Goal: Transaction & Acquisition: Purchase product/service

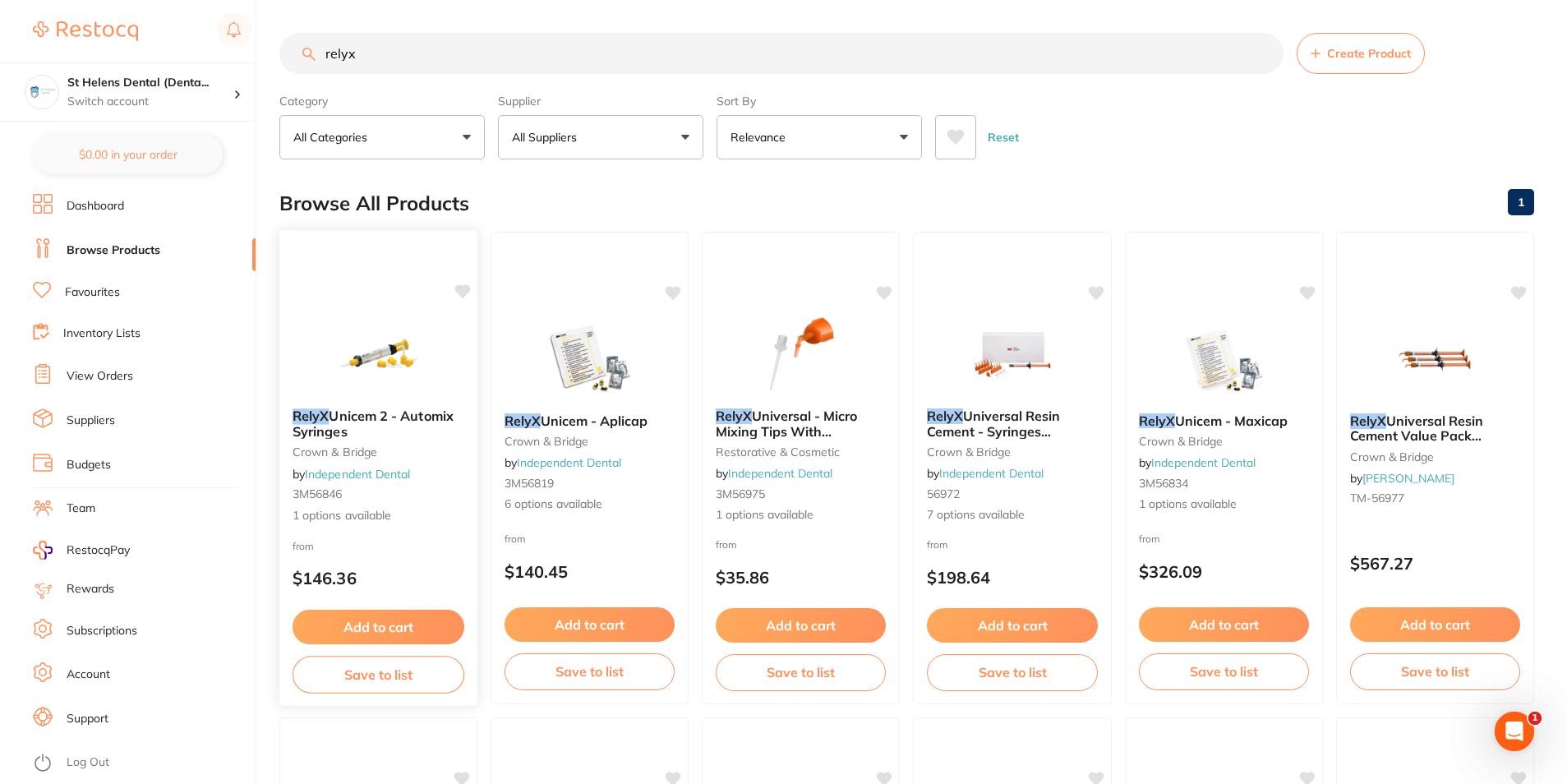
click at [457, 291] on icon at bounding box center [464, 291] width 16 height 14
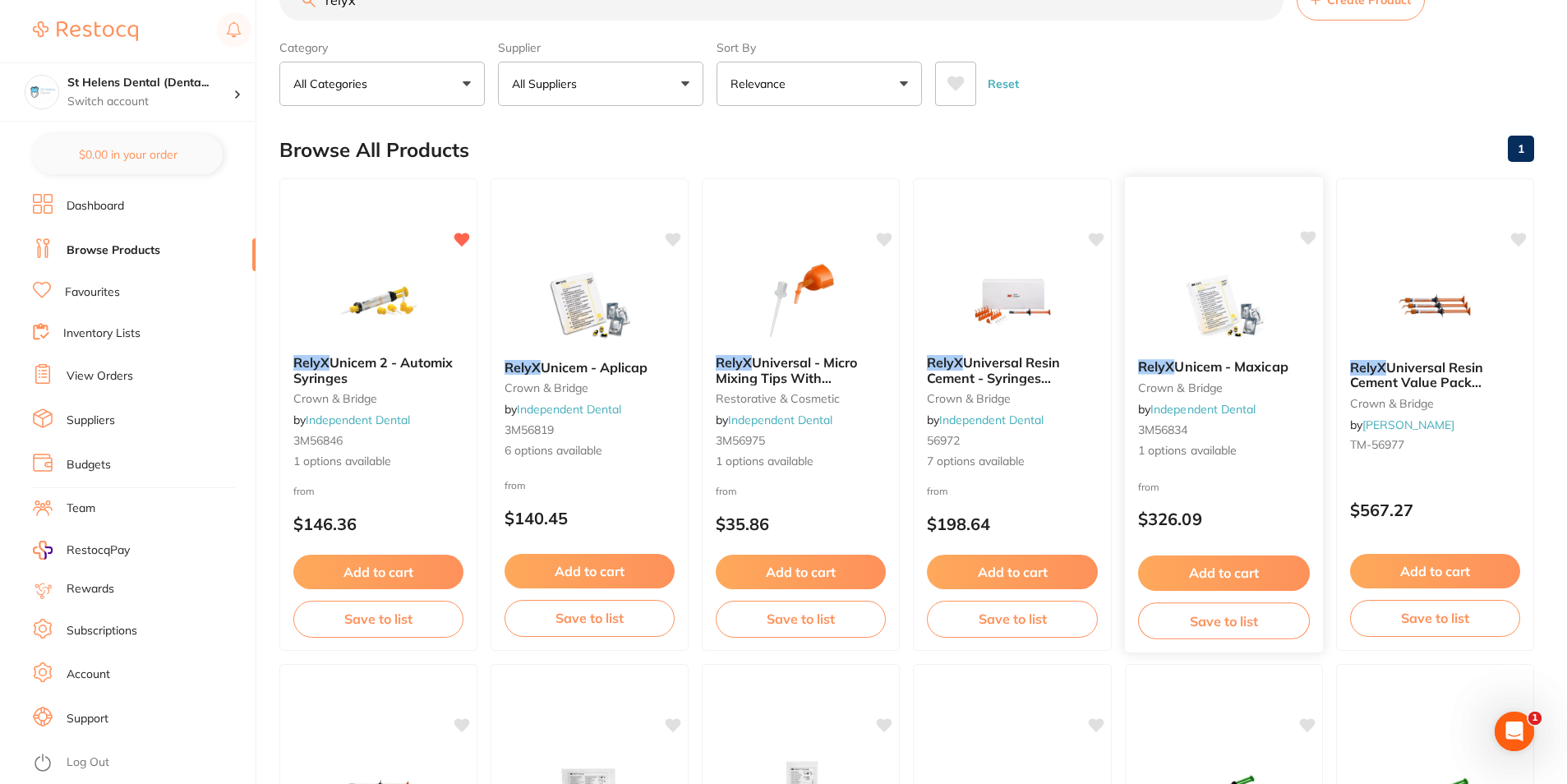
scroll to position [82, 0]
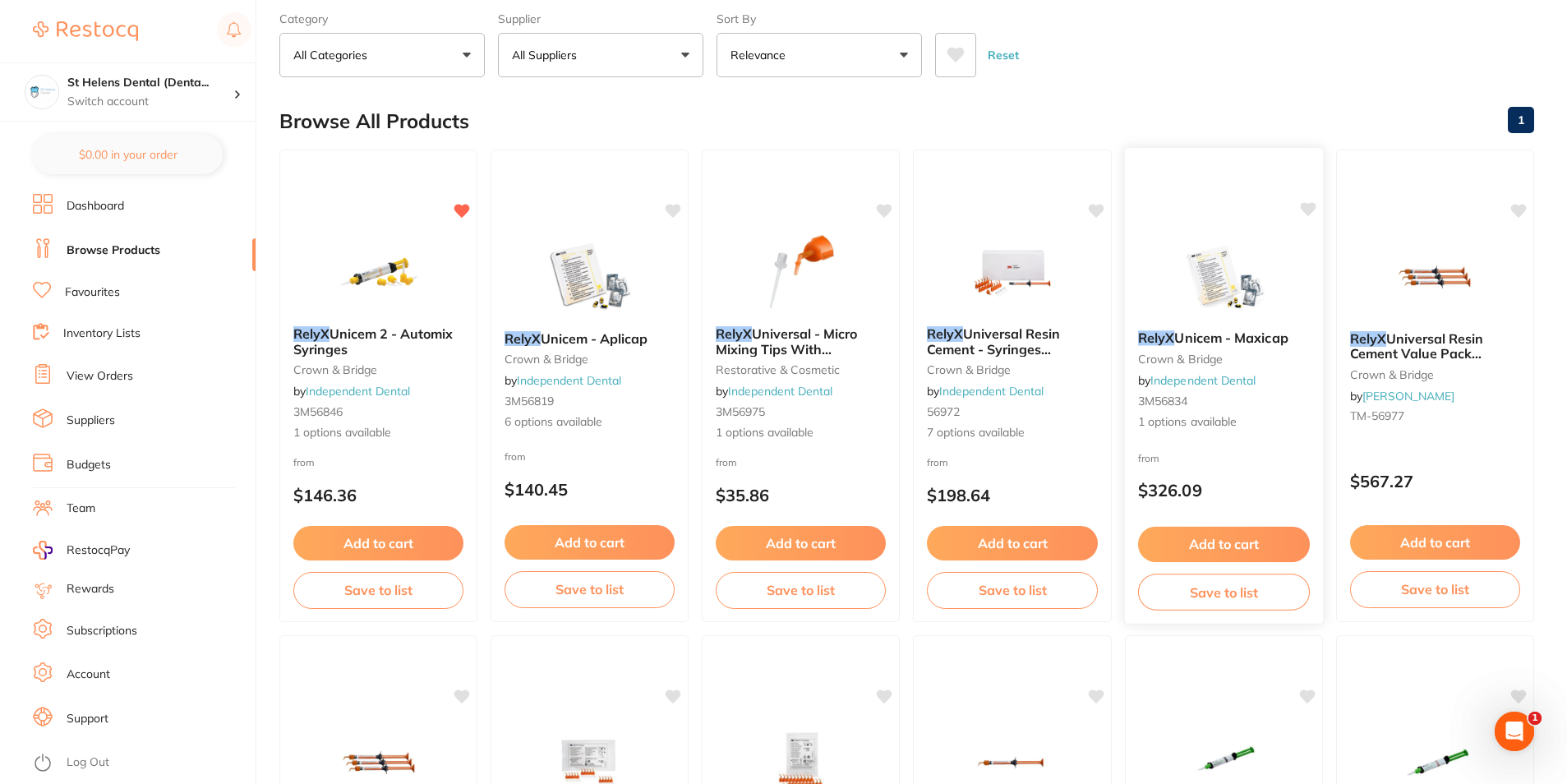
click at [1241, 284] on img at bounding box center [1224, 276] width 107 height 83
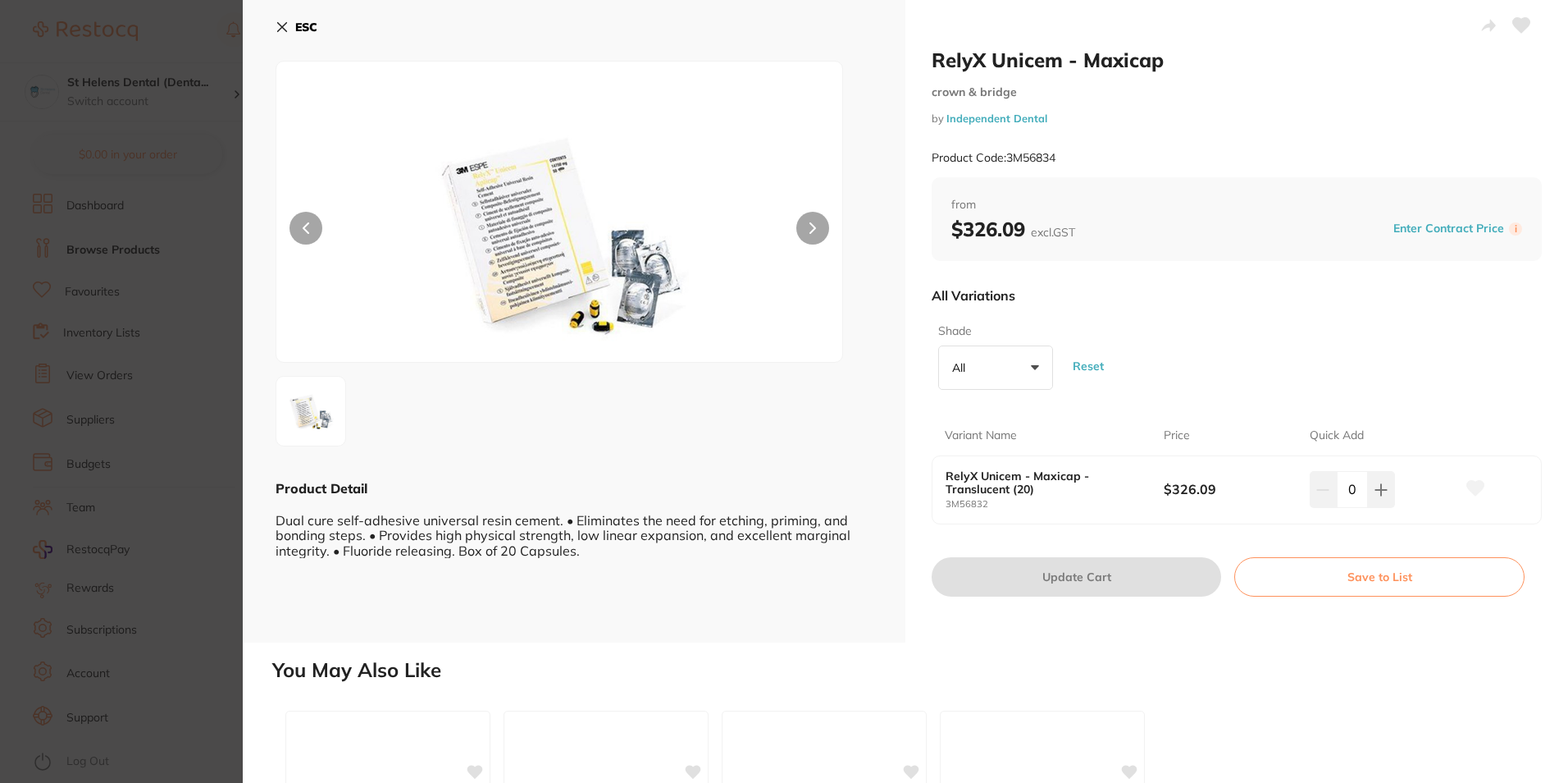
click at [1040, 368] on button "All +0" at bounding box center [996, 367] width 115 height 44
click at [982, 467] on li "Translucent (20)" at bounding box center [995, 469] width 102 height 50
click at [1140, 327] on div "Shade Translucent (20) +0 All Translucent (20) Reset" at bounding box center [1236, 357] width 610 height 80
click at [1517, 28] on icon at bounding box center [1521, 25] width 17 height 15
click at [199, 298] on section "RelyX Unicem - Maxicap crown & bridge by Independent Dental Product Code: 3M568…" at bounding box center [784, 391] width 1568 height 783
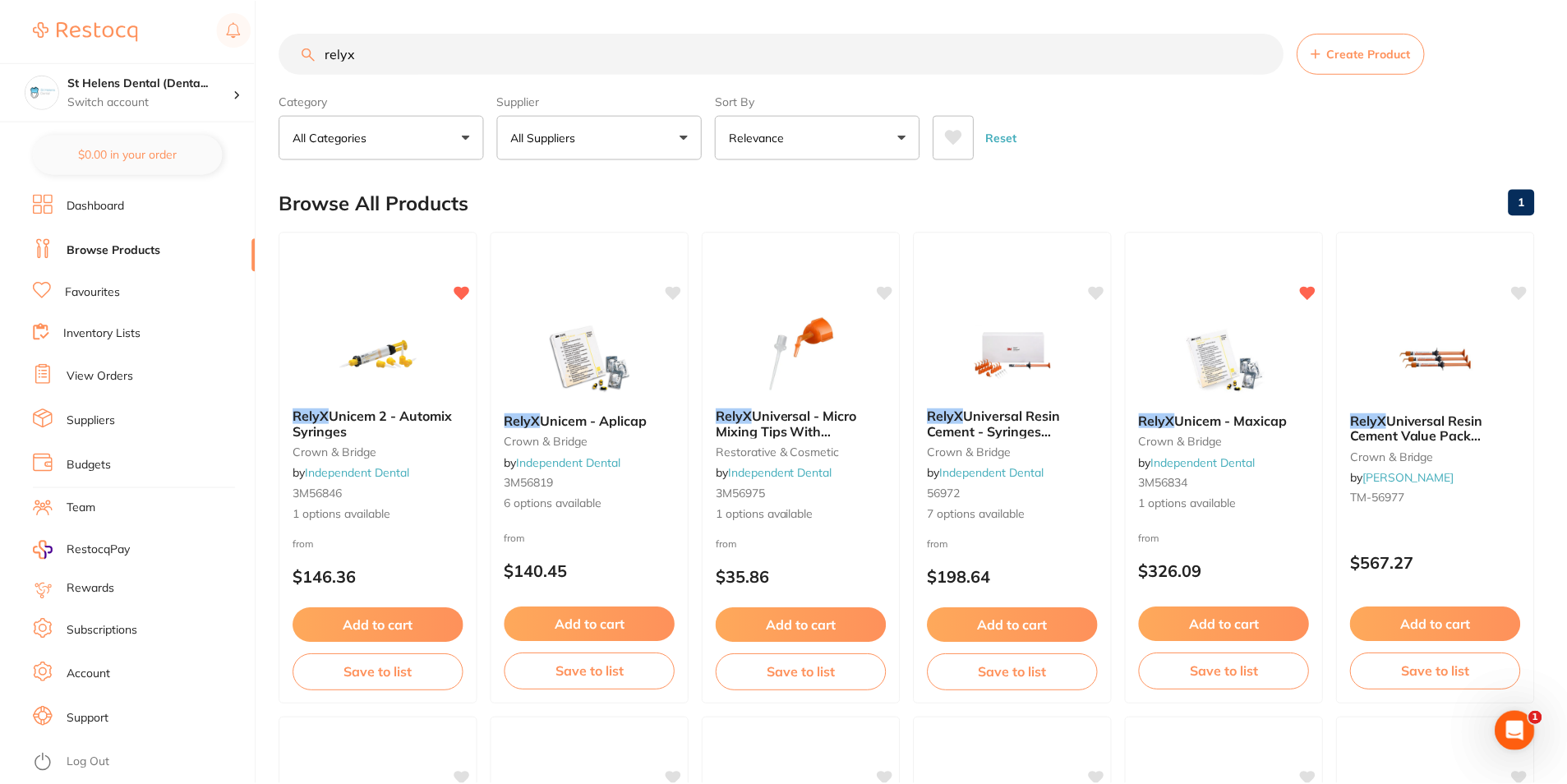
scroll to position [82, 0]
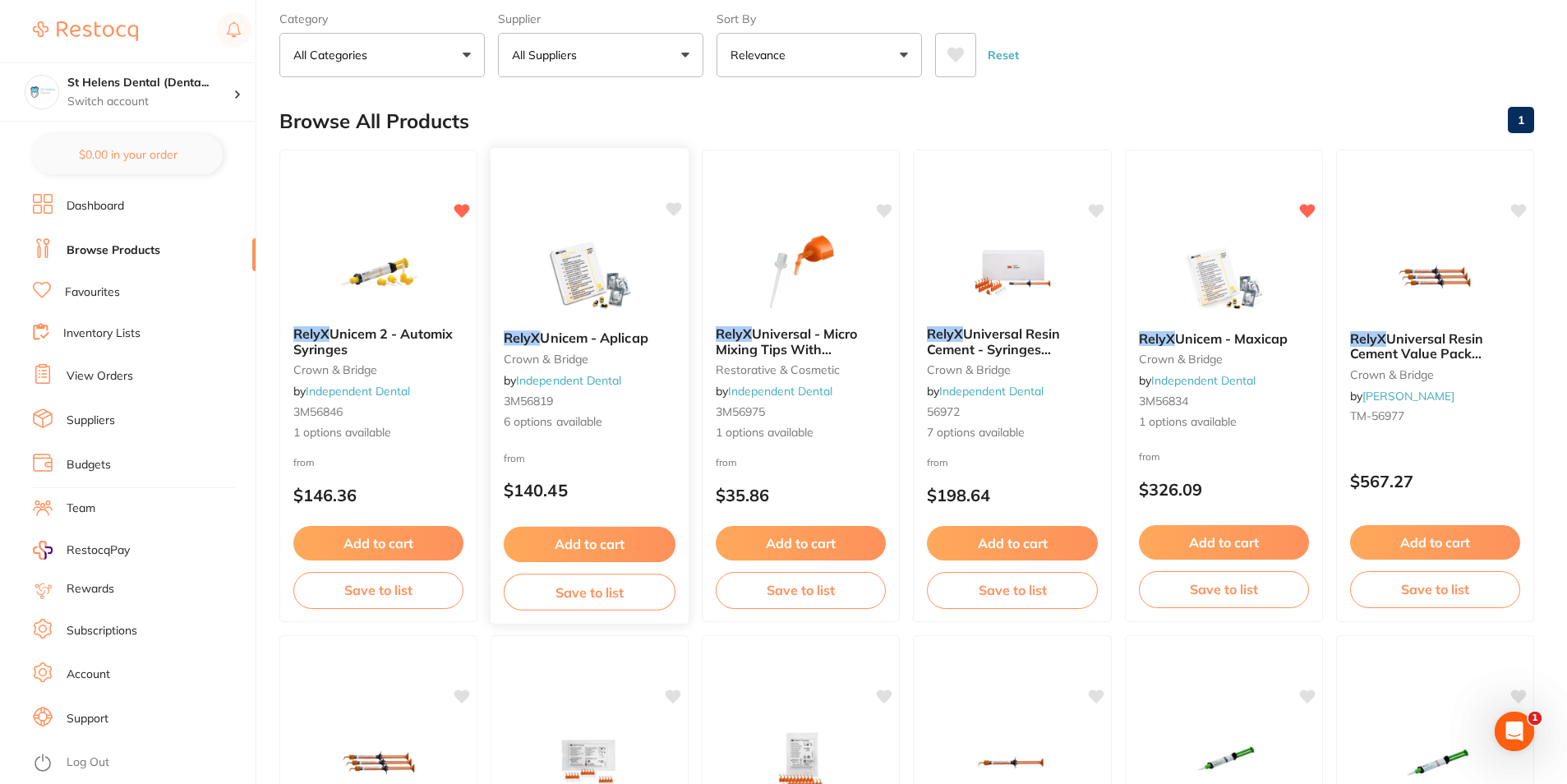
click at [582, 299] on img at bounding box center [589, 276] width 107 height 83
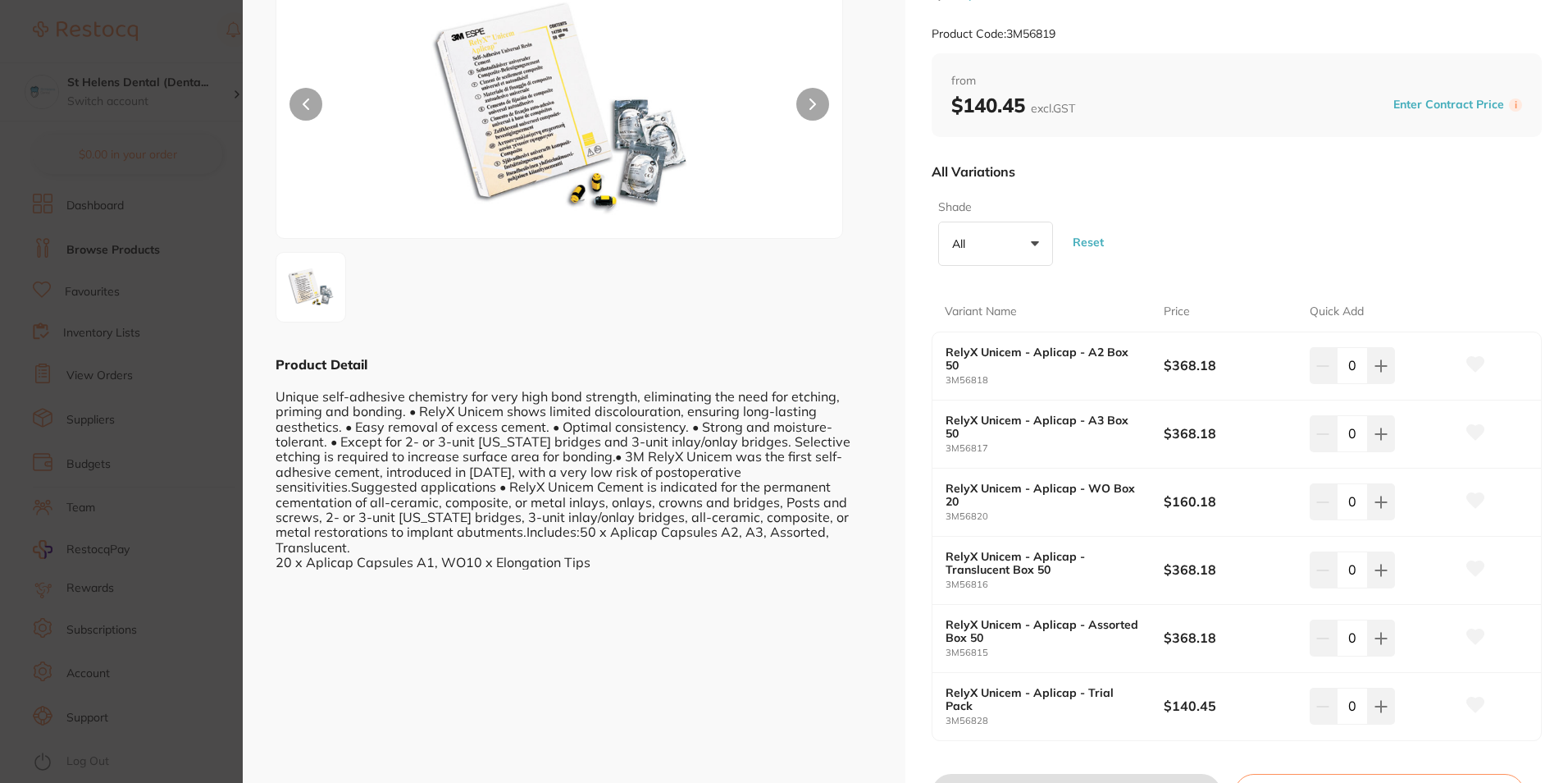
scroll to position [164, 0]
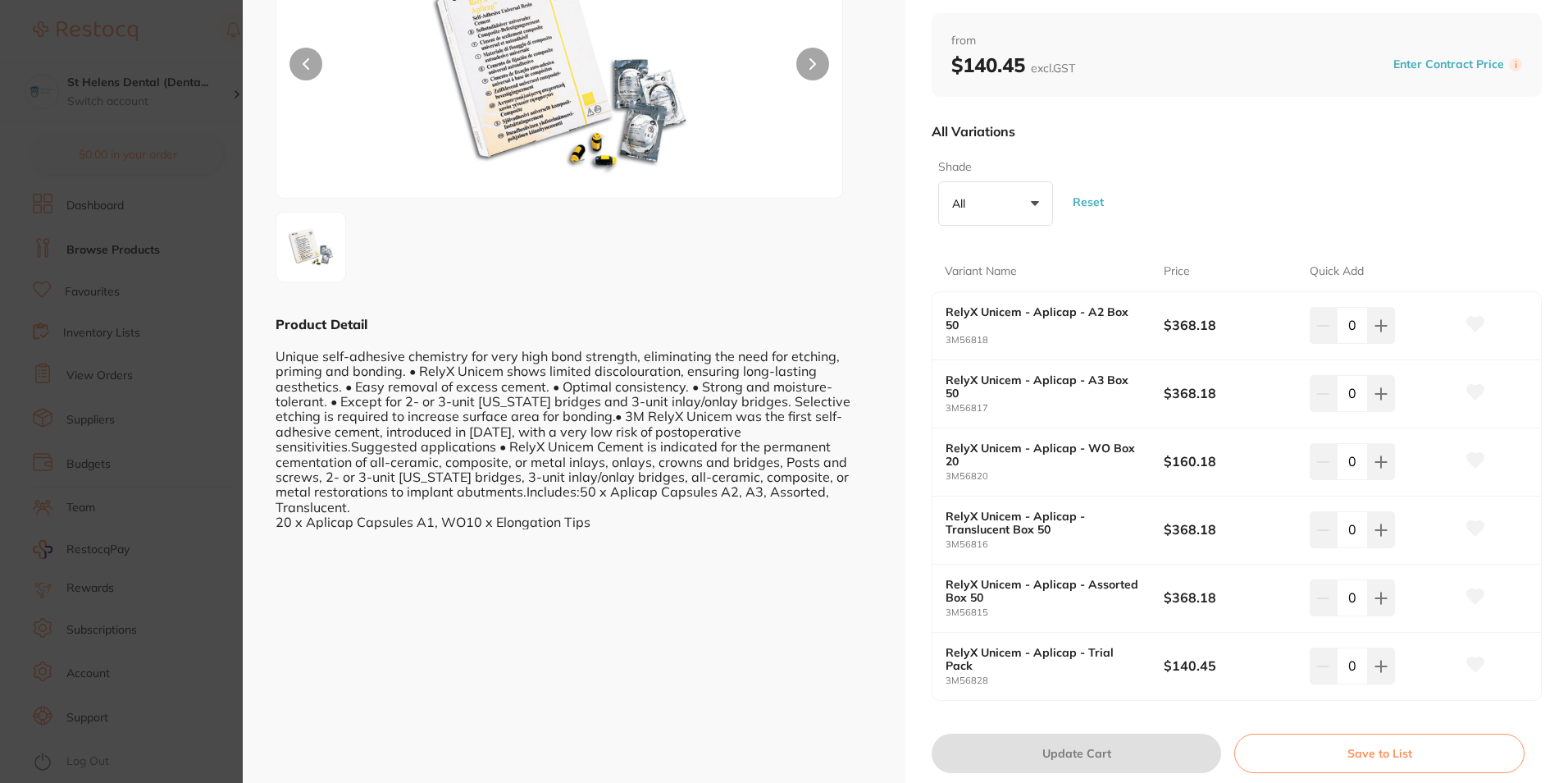
click at [1047, 521] on b "RelyX Unicem - Aplicap - Translucent Box 50" at bounding box center [1044, 523] width 197 height 27
click at [1487, 525] on button at bounding box center [1475, 530] width 41 height 41
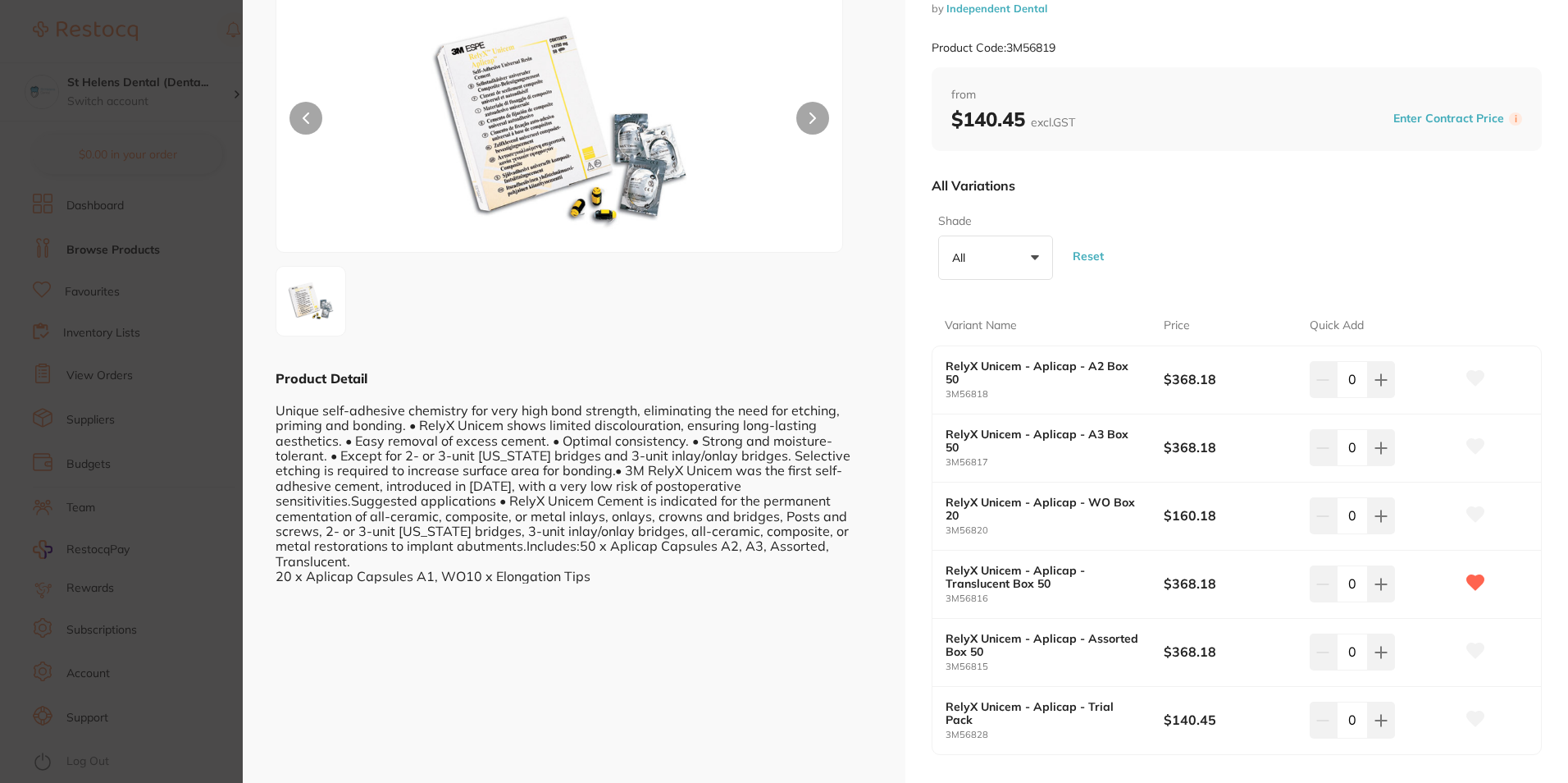
scroll to position [82, 0]
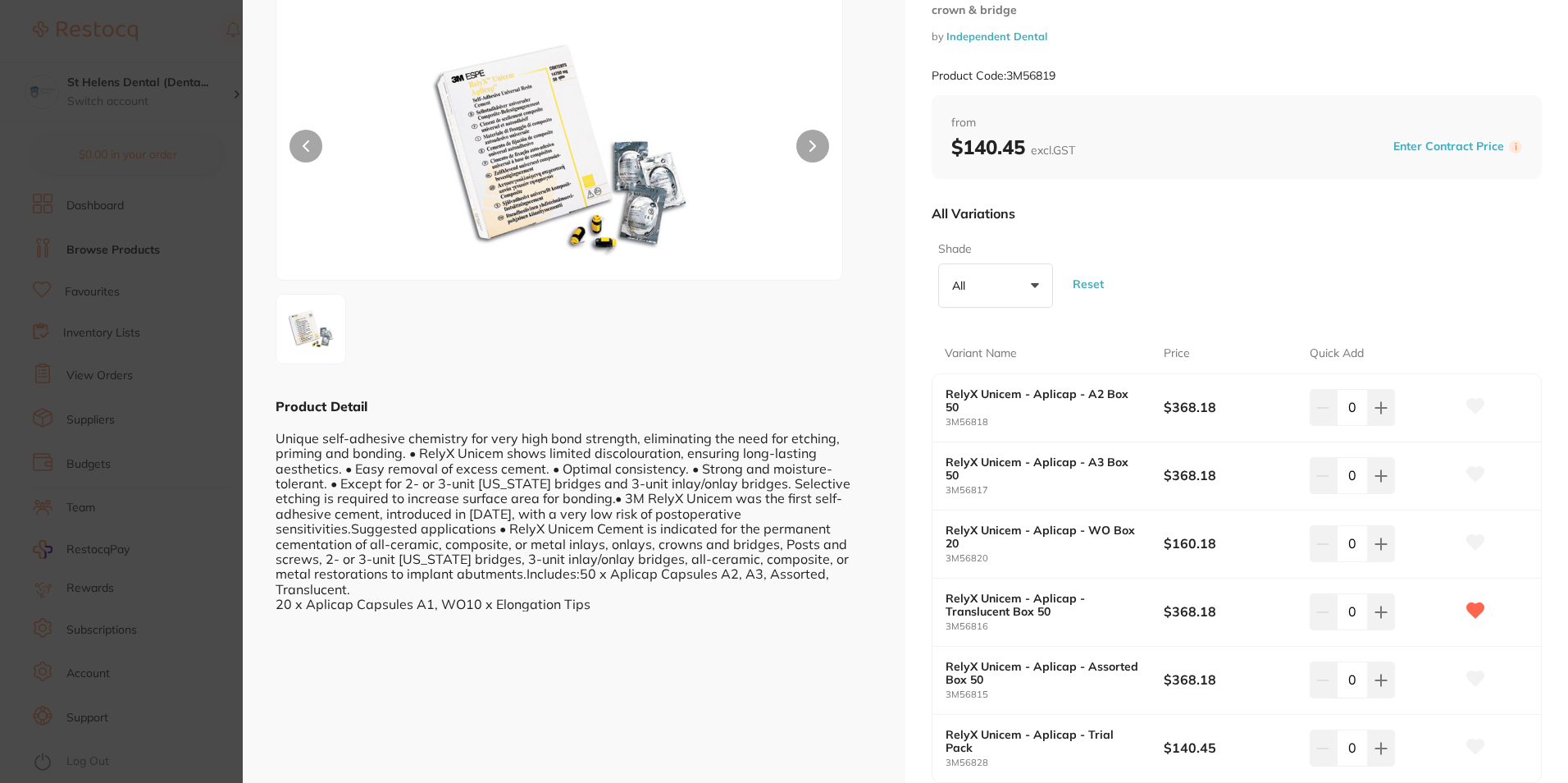
click at [1479, 673] on button at bounding box center [1475, 680] width 41 height 41
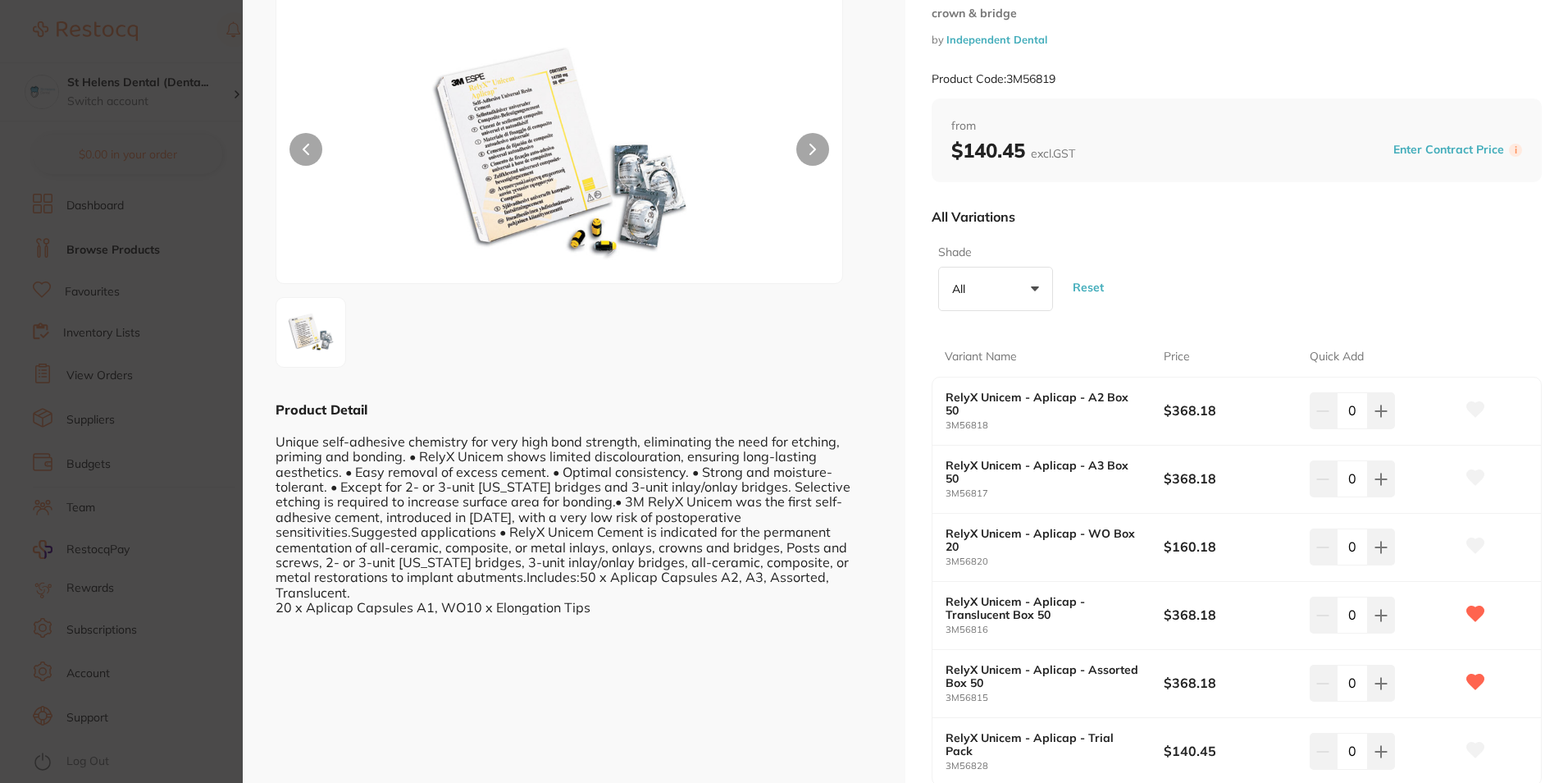
scroll to position [0, 0]
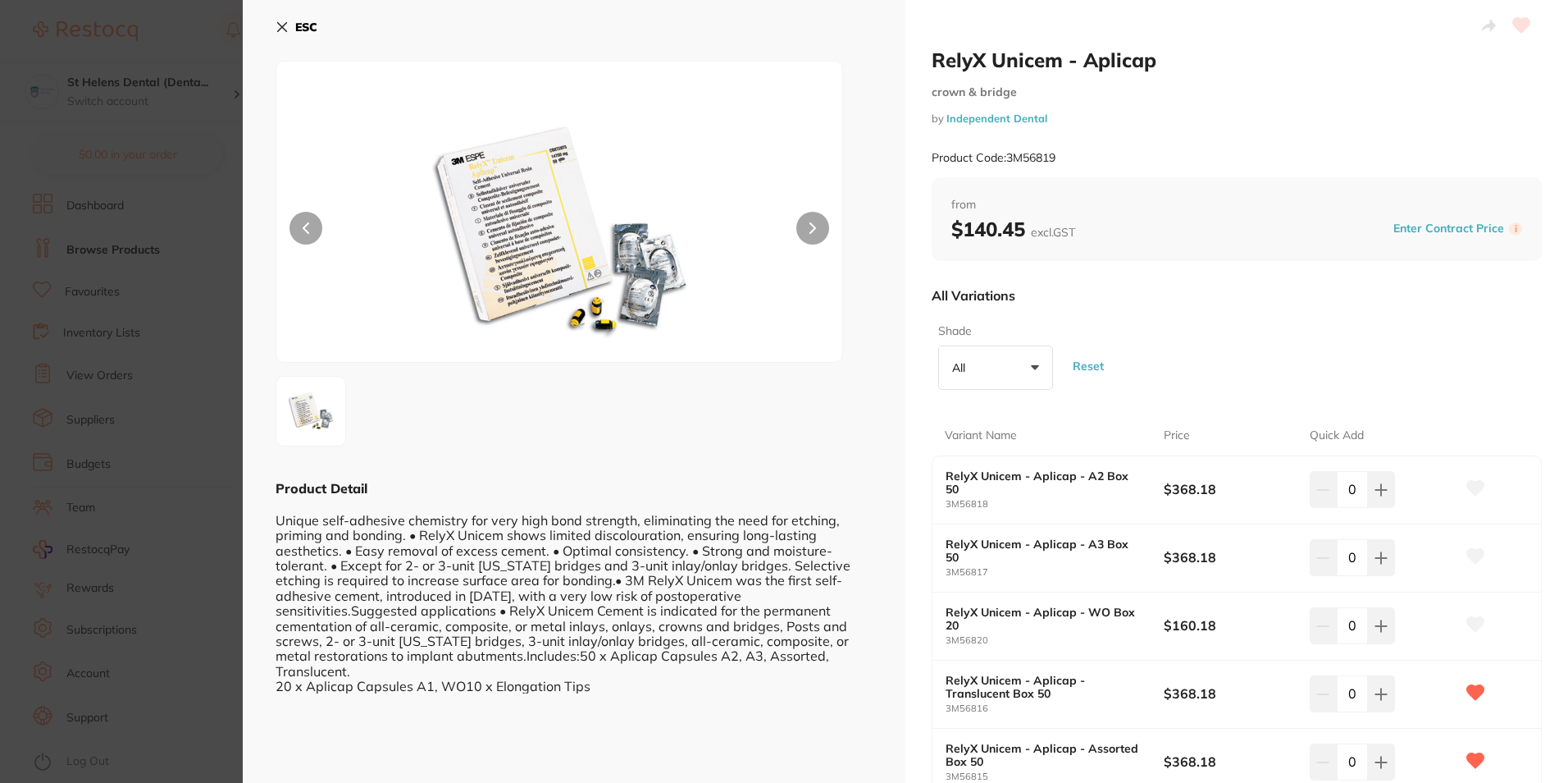
click at [194, 361] on section "RelyX Unicem - Aplicap crown & bridge by Independent Dental Product Code: 3M568…" at bounding box center [784, 391] width 1568 height 783
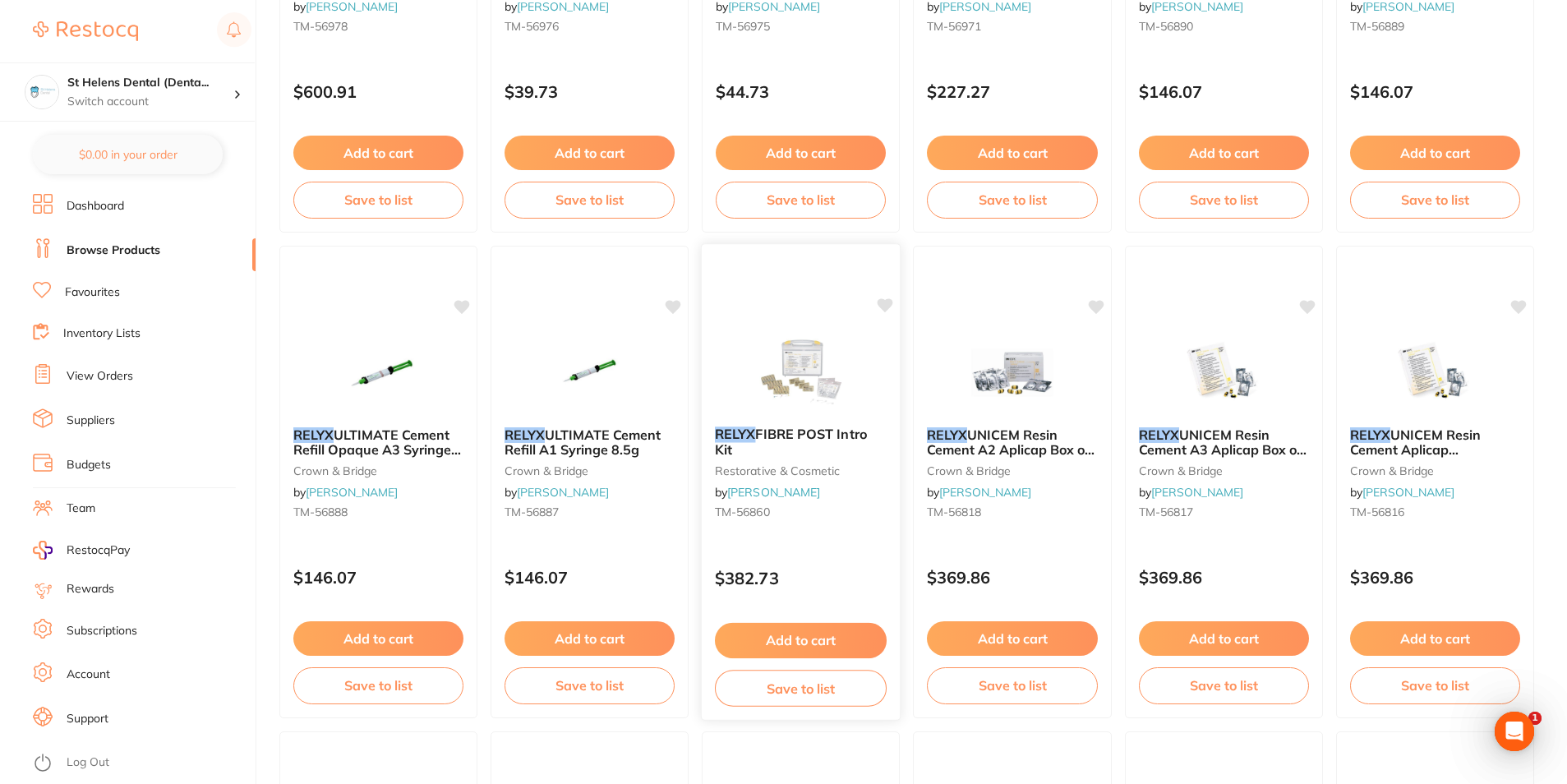
scroll to position [986, 0]
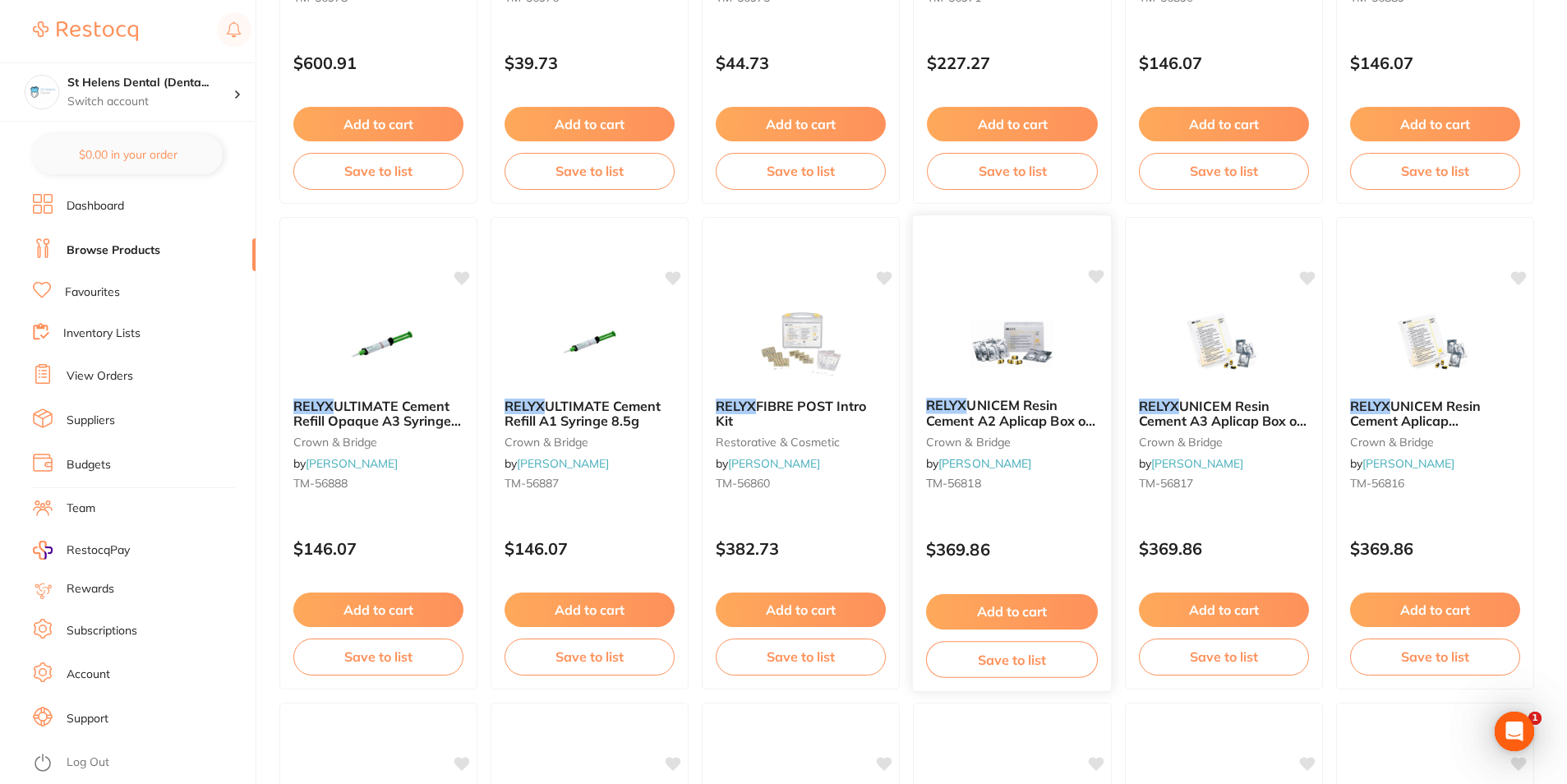
click at [1017, 396] on div "RELYX UNICEM Resin Cement A2 Aplicap Box of 50 crown & bridge by [PERSON_NAME] …" at bounding box center [1012, 447] width 199 height 126
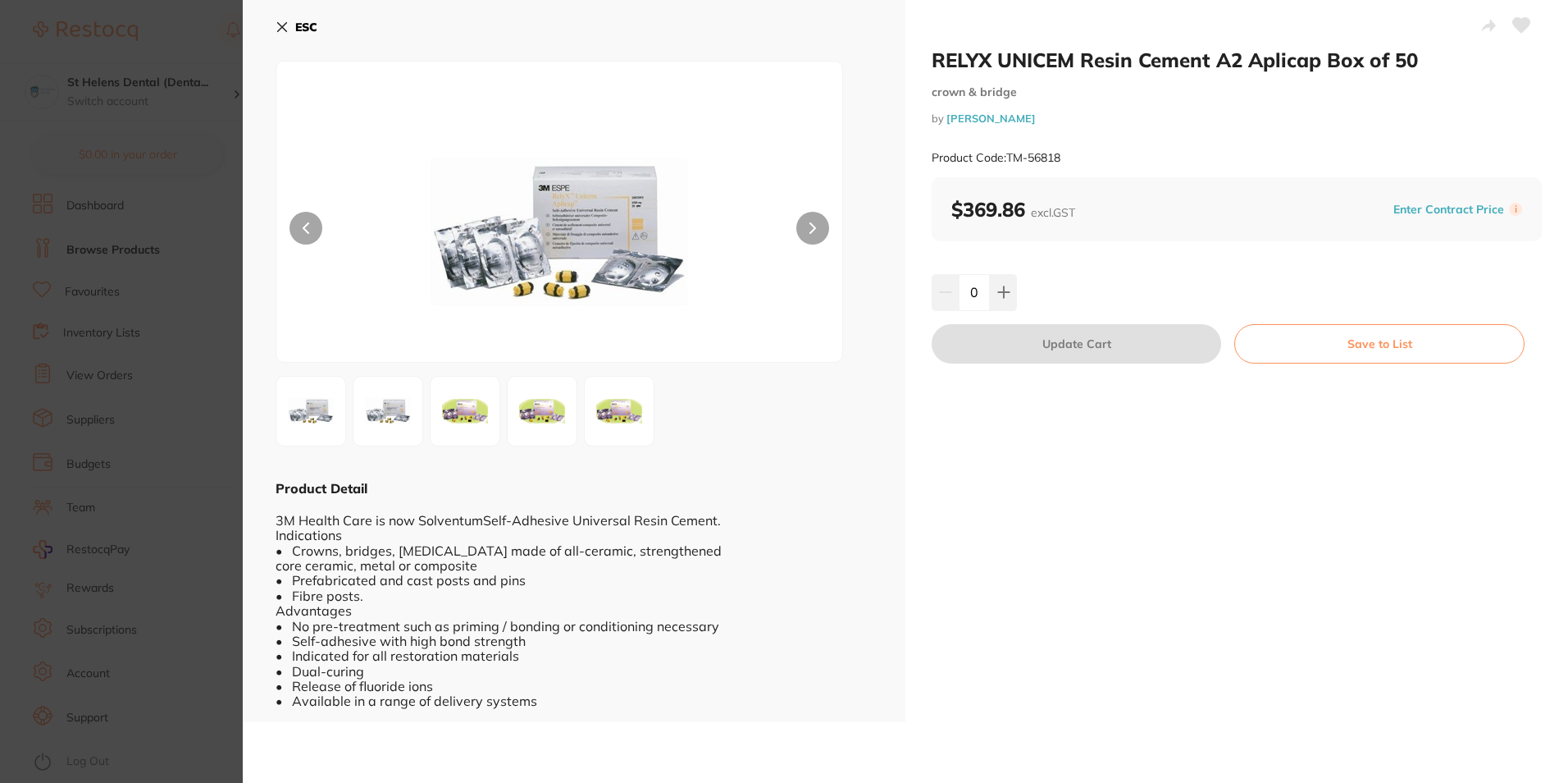
click at [169, 451] on section "RELYX UNICEM Resin Cement A2 Aplicap Box of 50 crown & bridge by [PERSON_NAME] …" at bounding box center [784, 391] width 1568 height 783
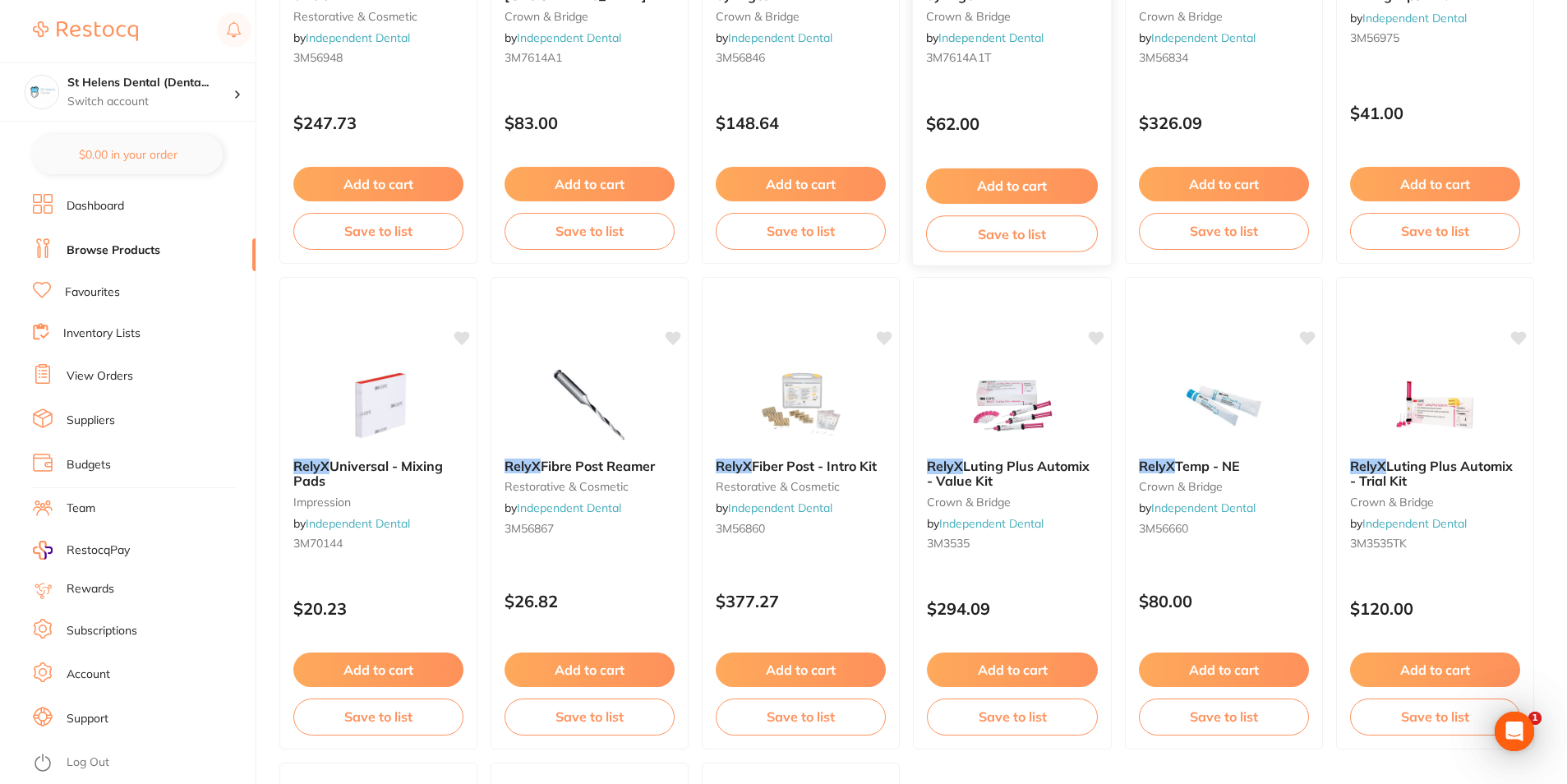
scroll to position [2465, 0]
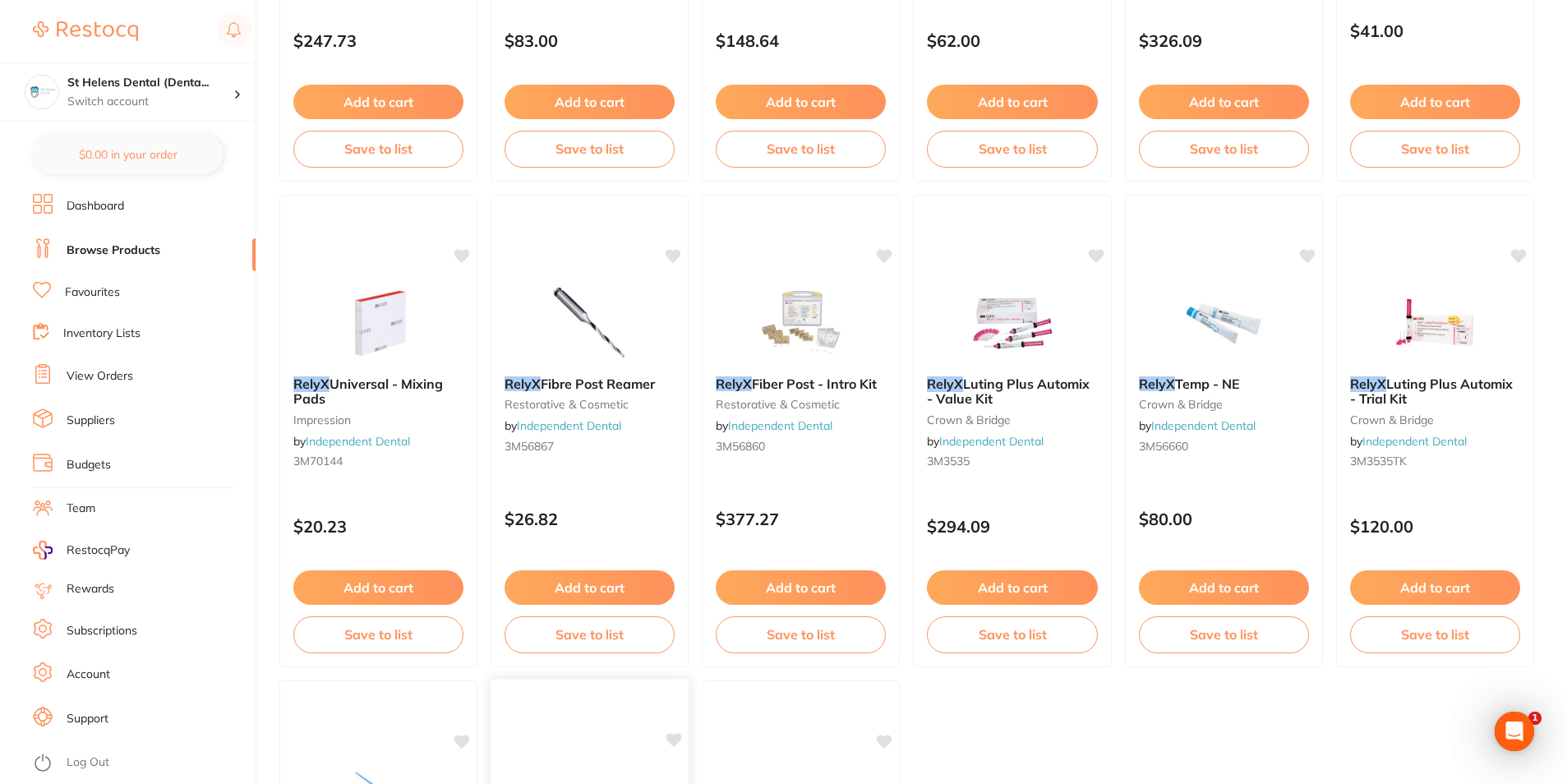
drag, startPoint x: 745, startPoint y: 629, endPoint x: 653, endPoint y: 707, distance: 120.6
drag, startPoint x: 653, startPoint y: 707, endPoint x: 171, endPoint y: 639, distance: 486.8
click at [171, 639] on li "Subscriptions" at bounding box center [144, 631] width 222 height 25
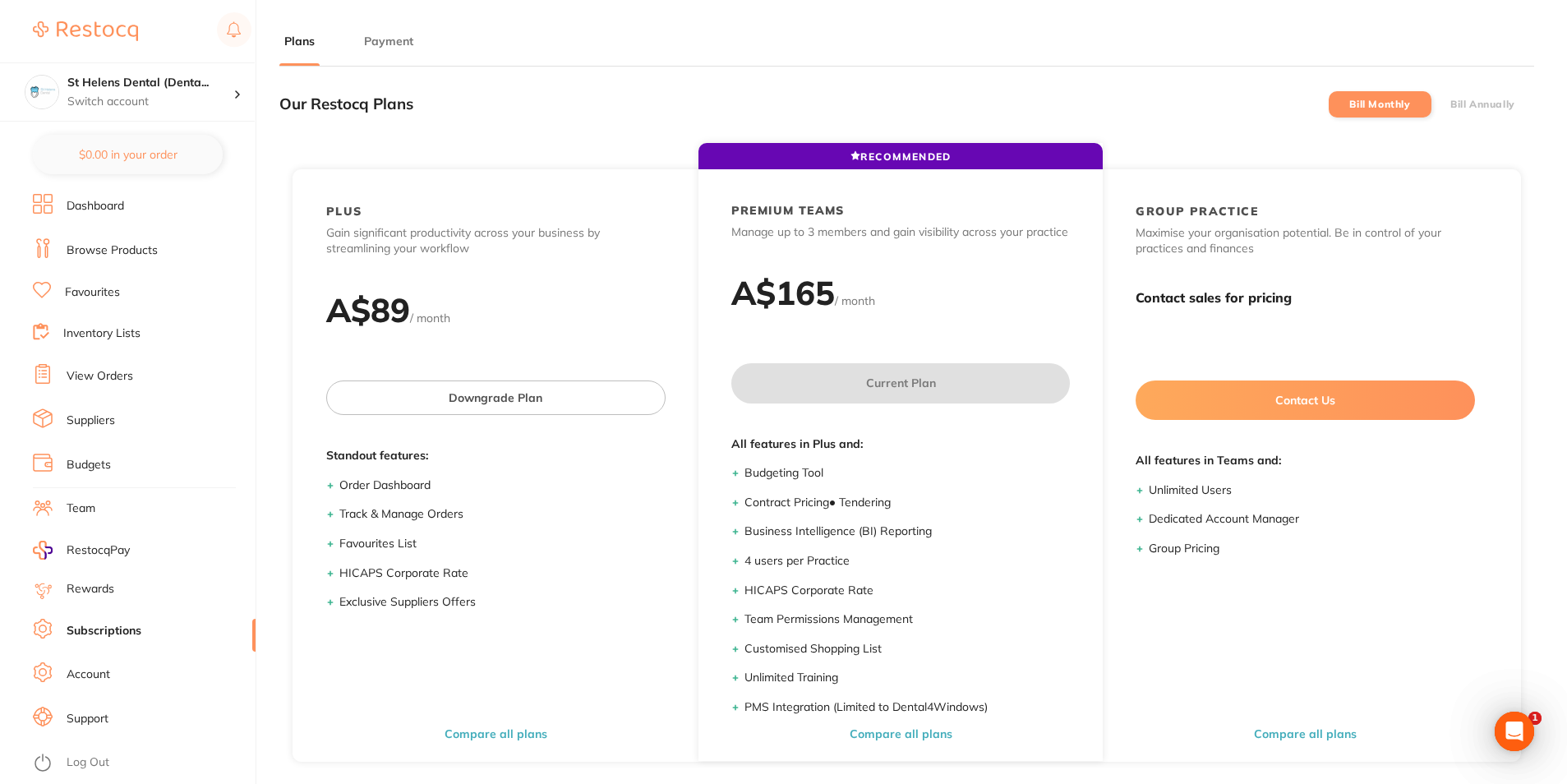
click at [84, 251] on link "Browse Products" at bounding box center [112, 251] width 91 height 17
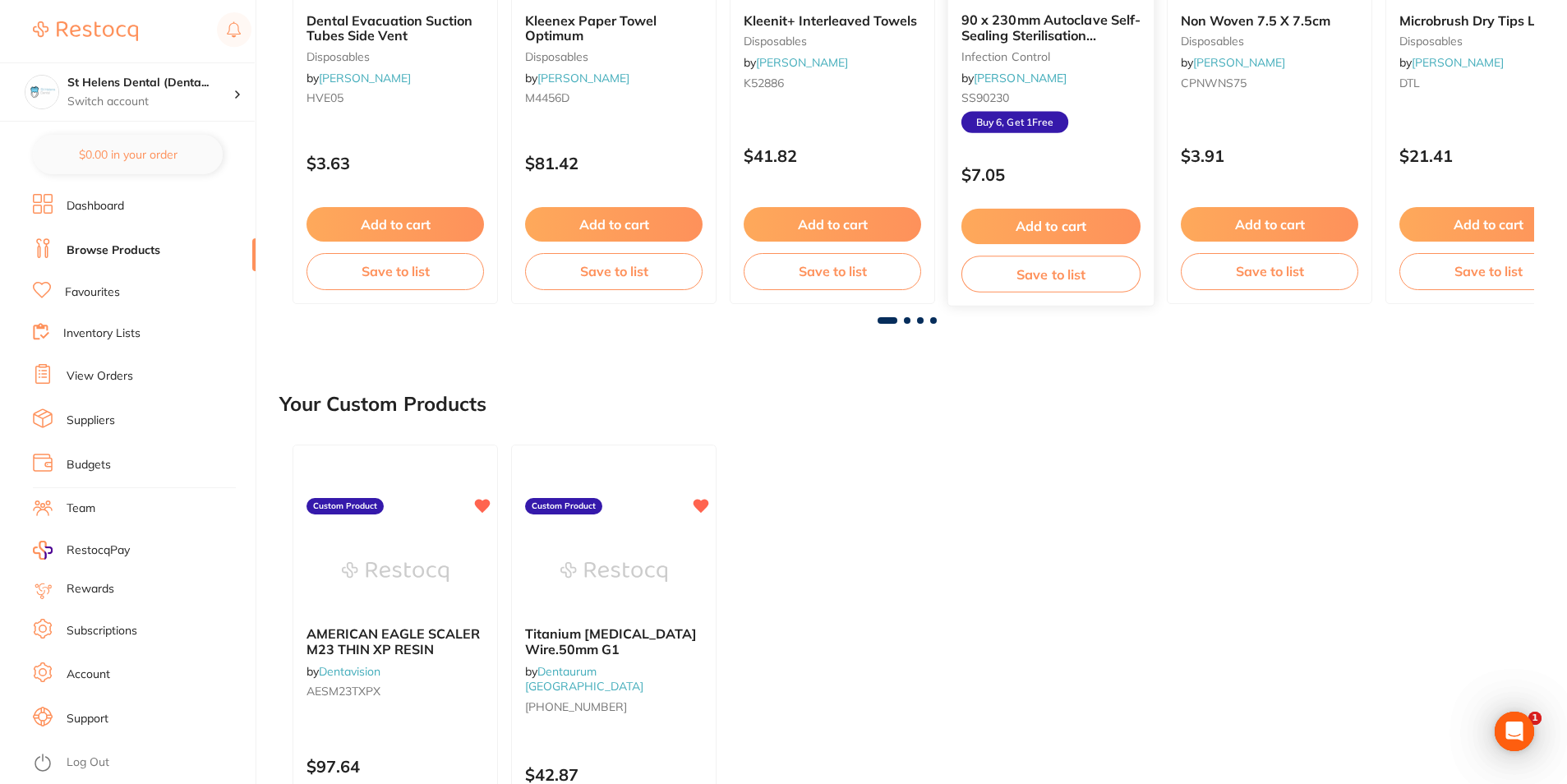
scroll to position [411, 0]
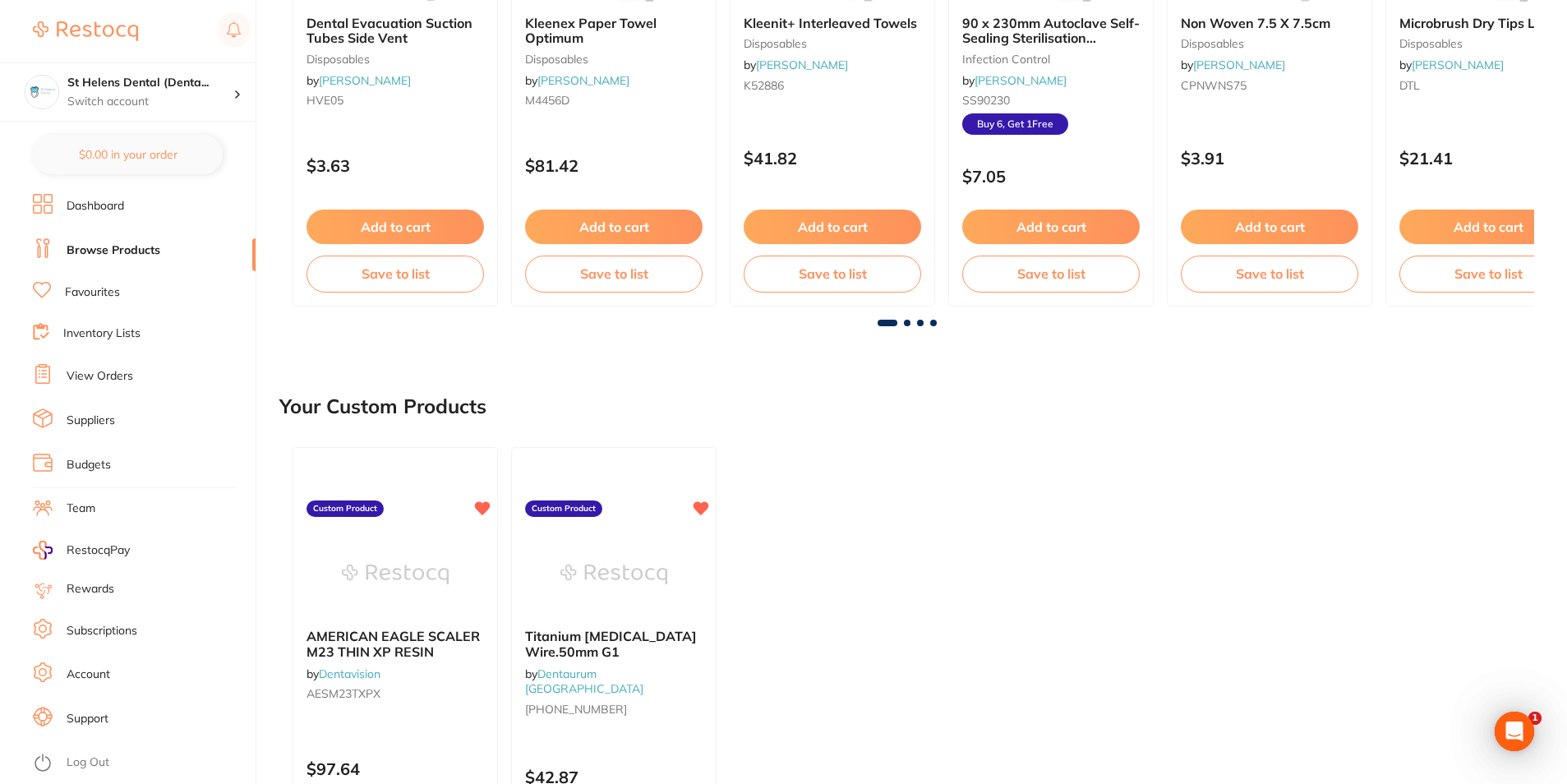
click at [119, 292] on link "Favourites" at bounding box center [92, 292] width 55 height 17
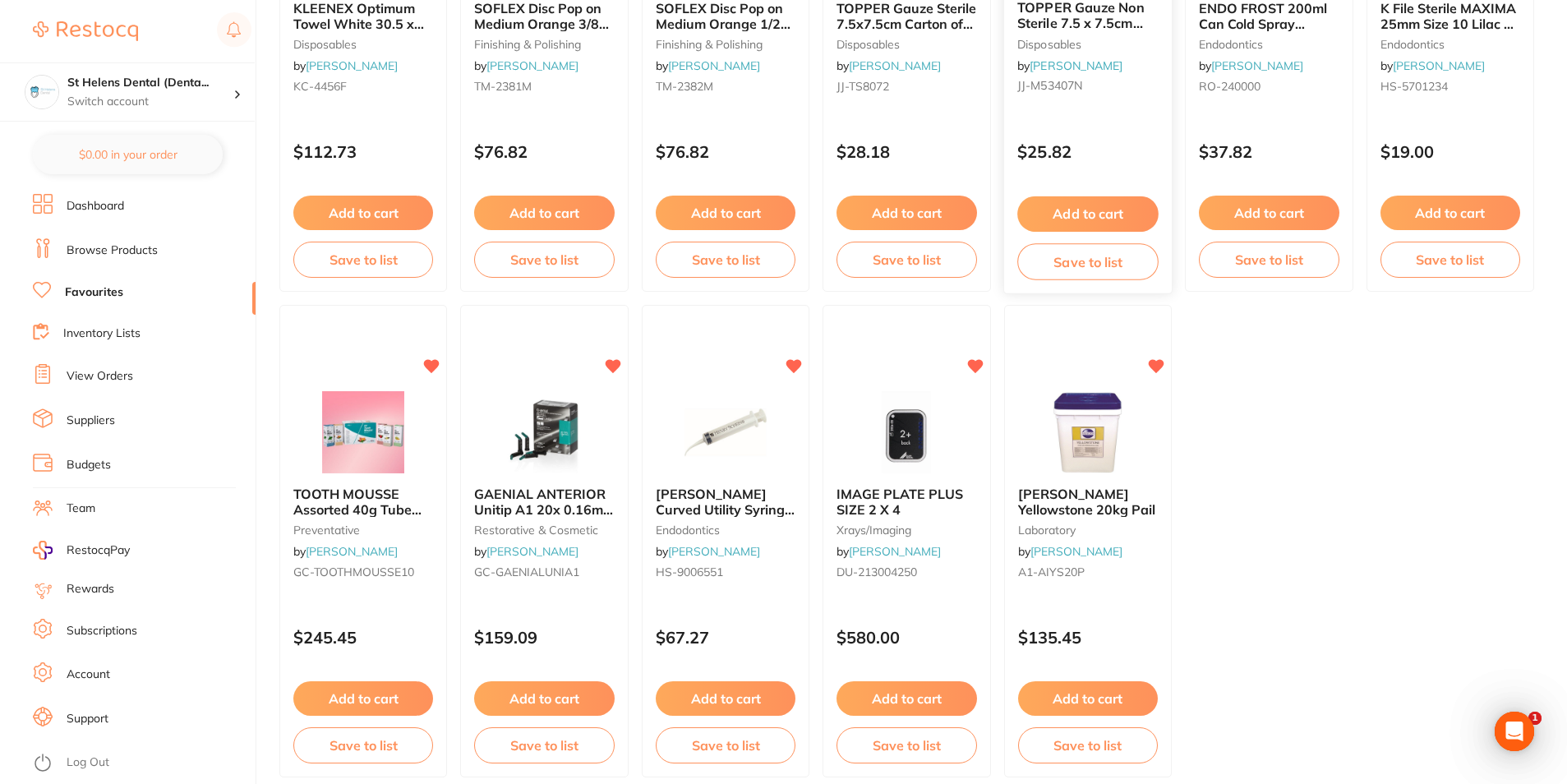
scroll to position [3365, 0]
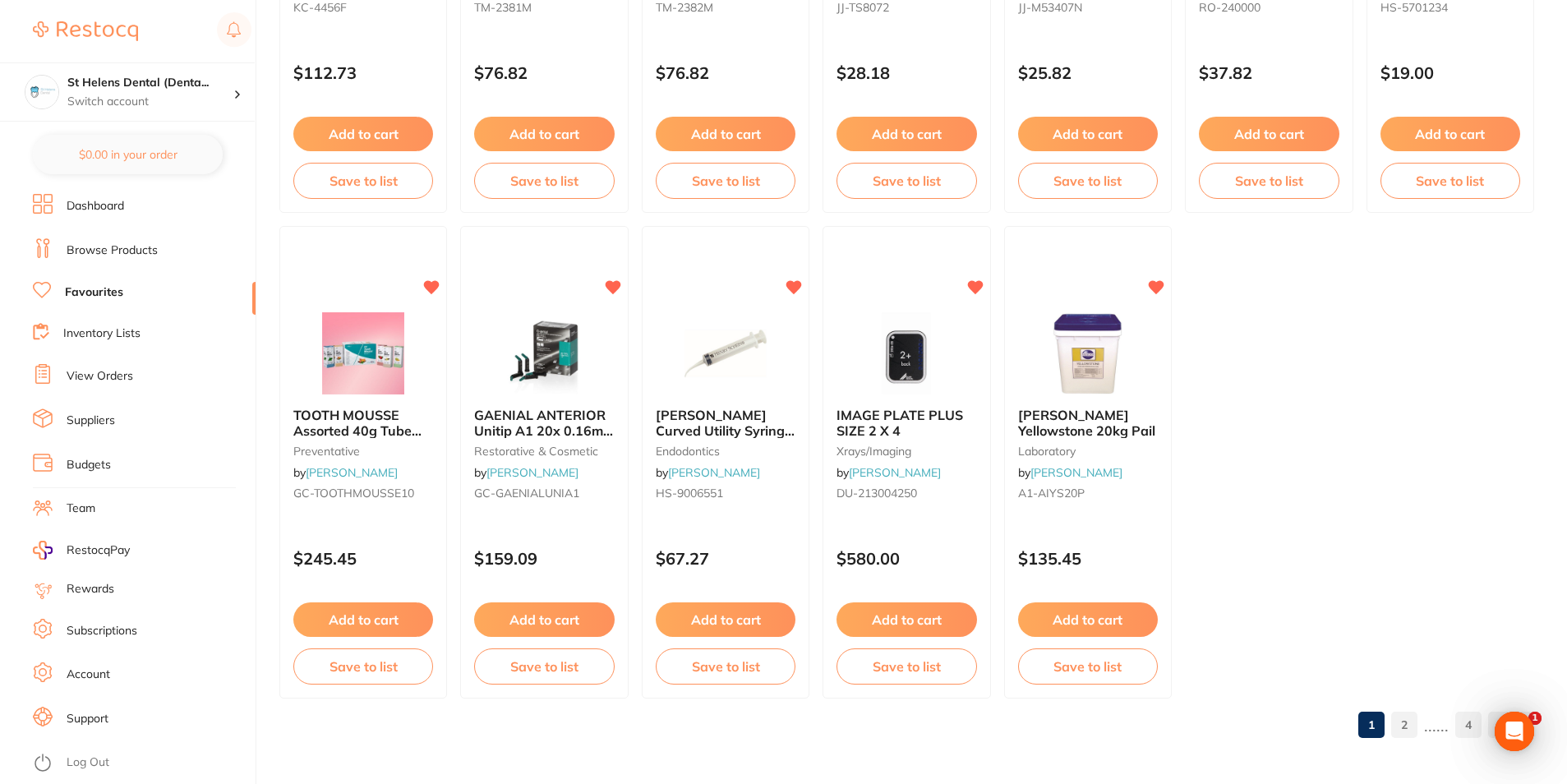
click at [1407, 729] on link "2" at bounding box center [1405, 724] width 27 height 33
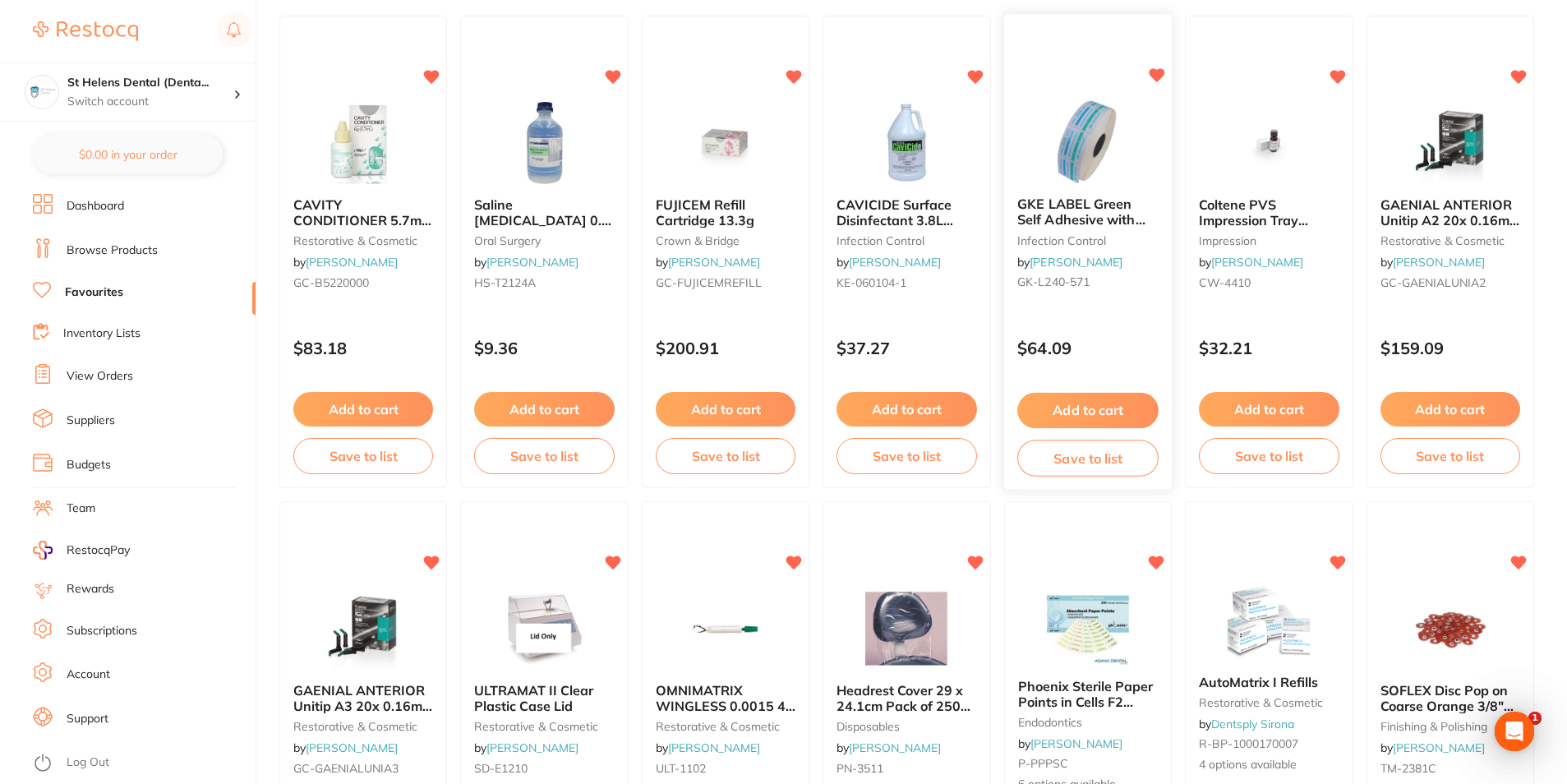
scroll to position [0, 0]
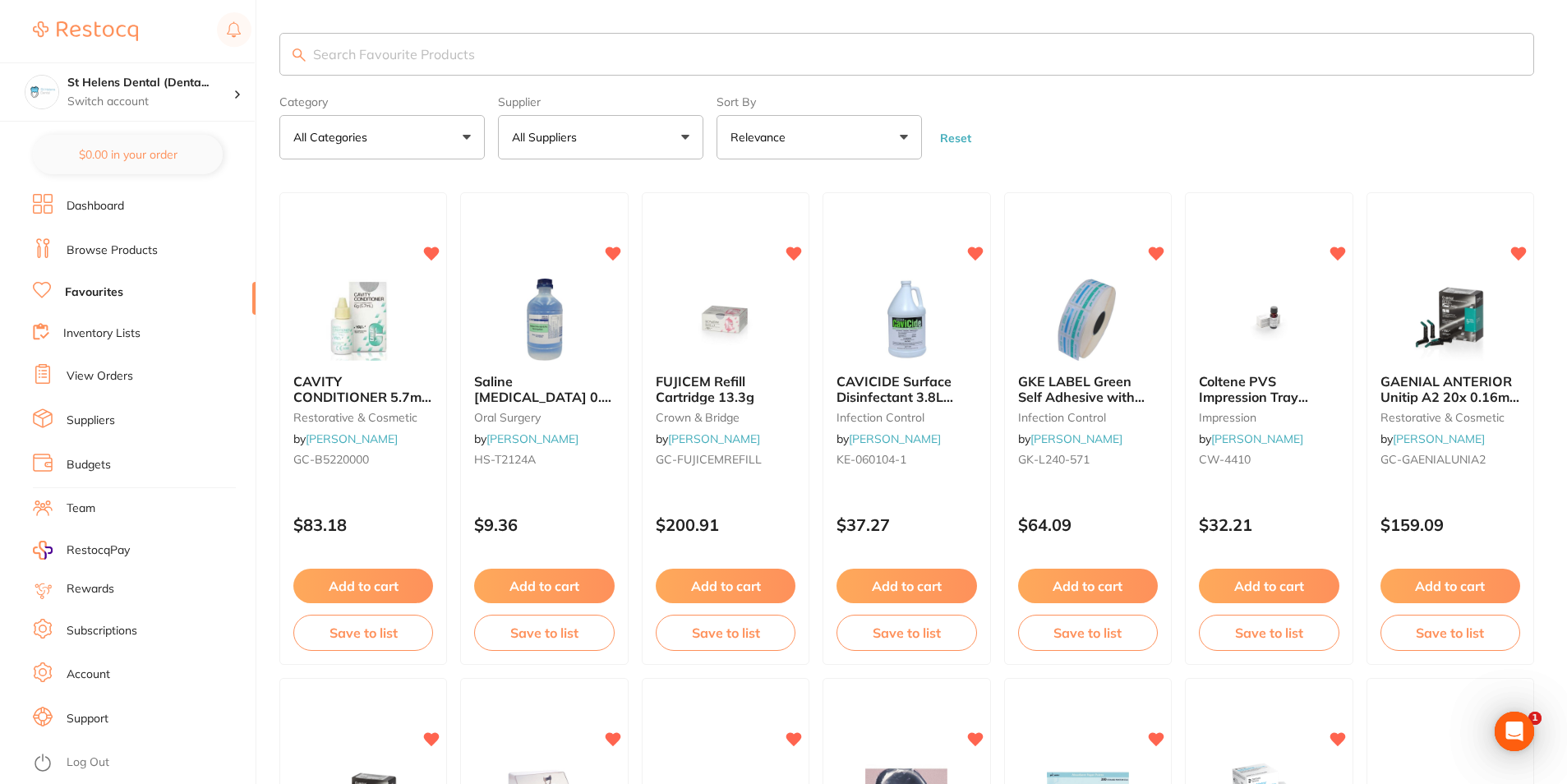
click at [127, 249] on link "Browse Products" at bounding box center [112, 251] width 91 height 17
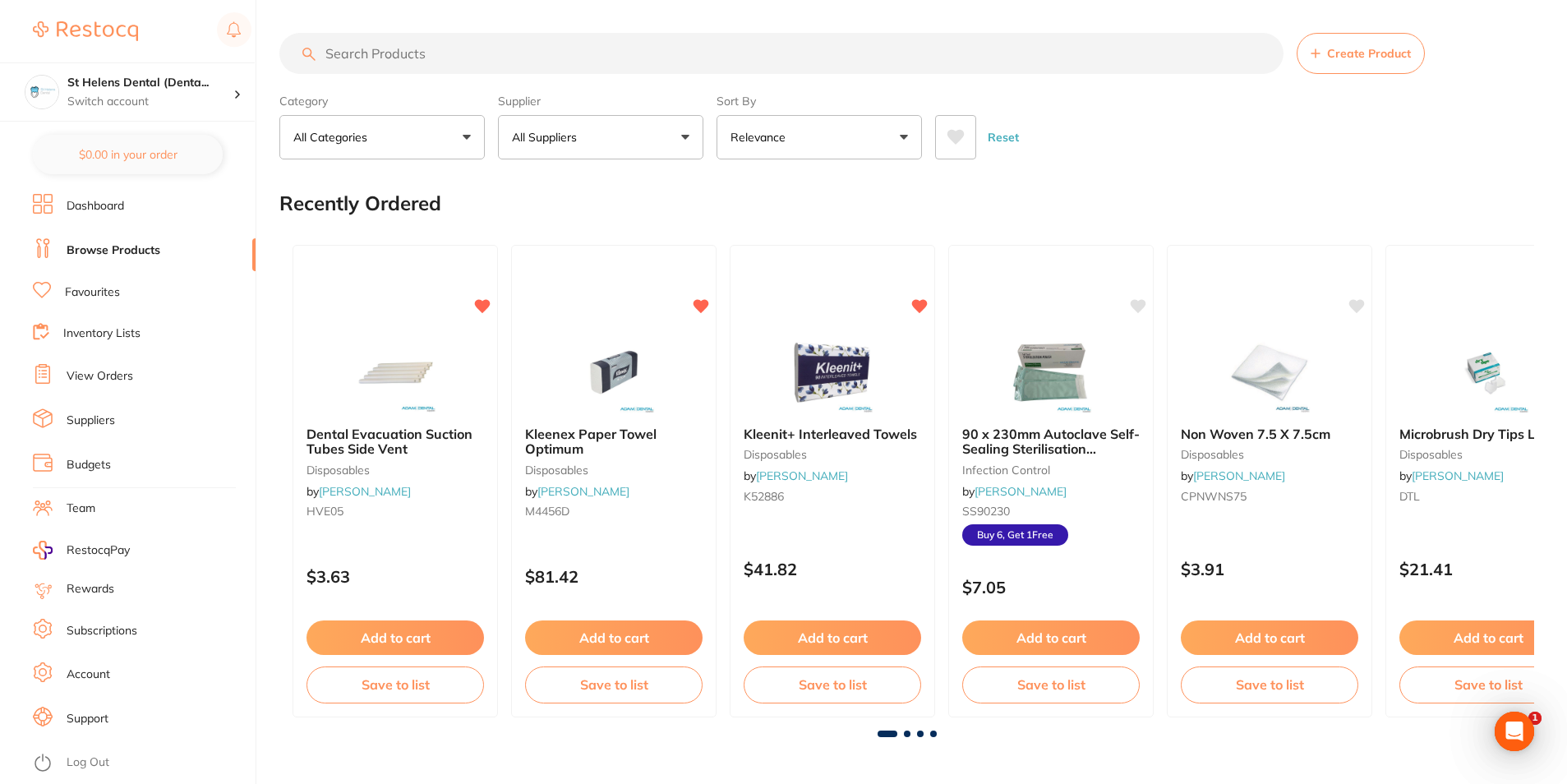
click at [431, 58] on input "search" at bounding box center [781, 53] width 1004 height 41
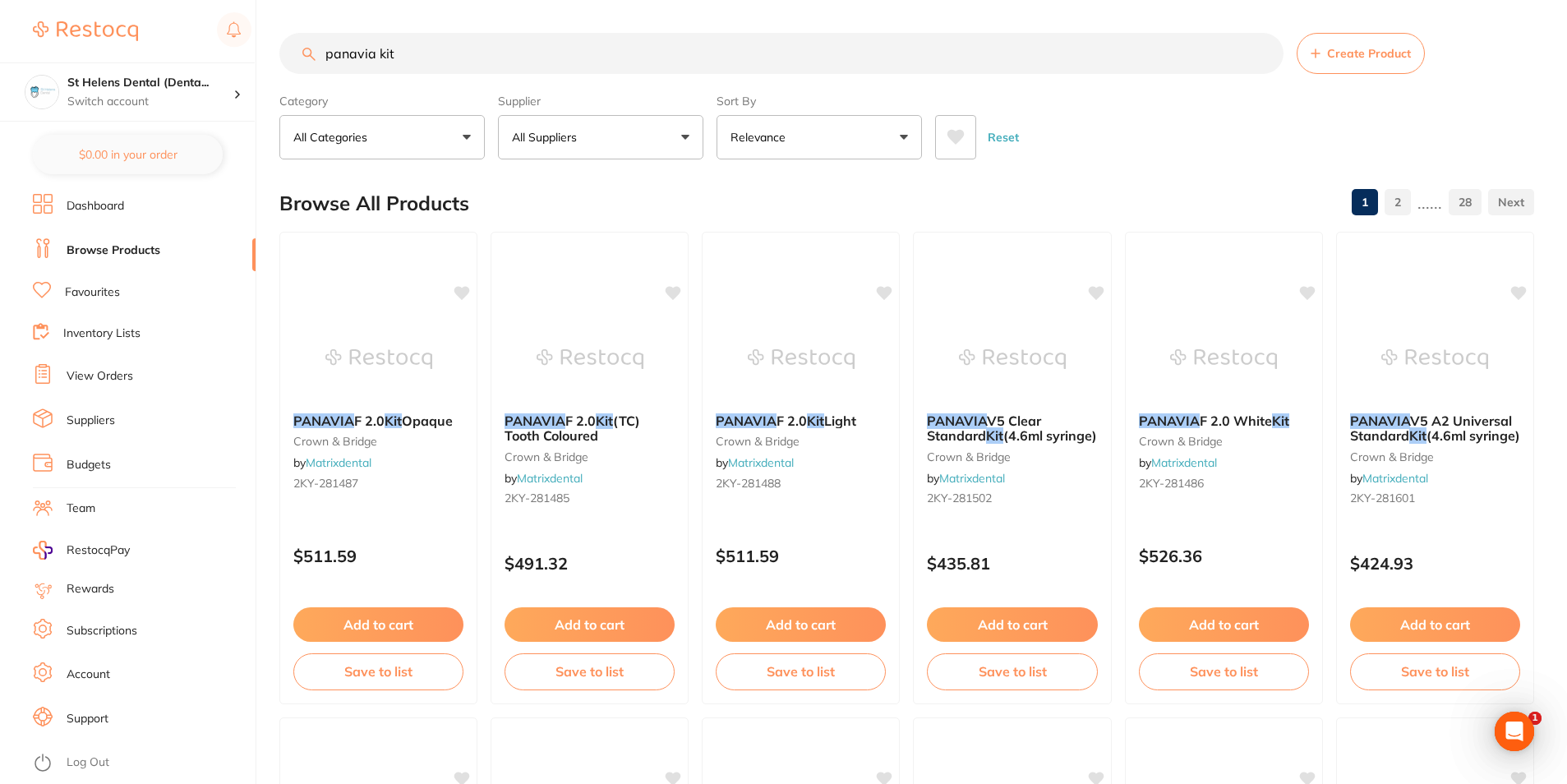
type input "panavia kit"
click at [433, 426] on span "Opaque" at bounding box center [426, 421] width 51 height 17
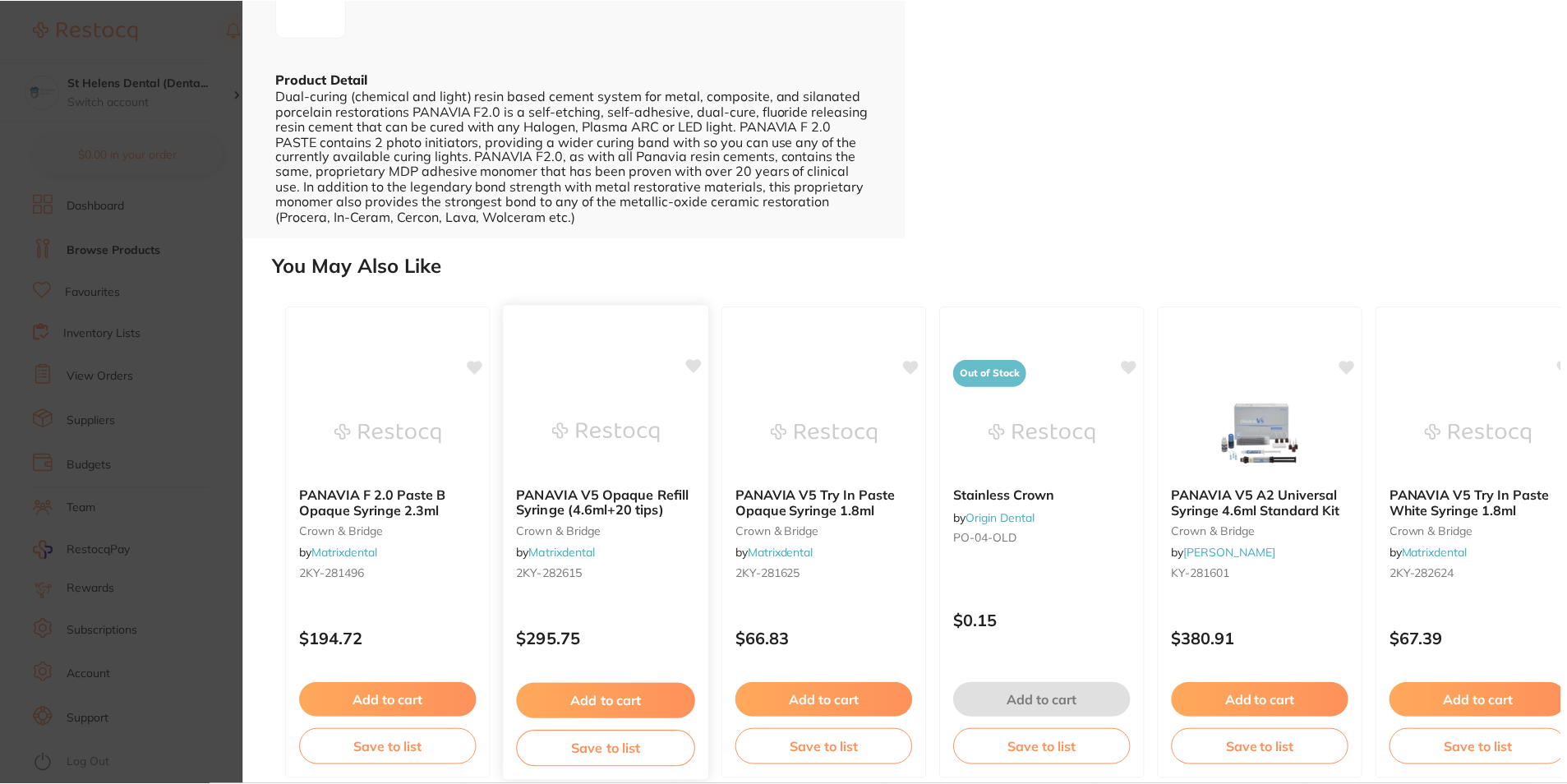
scroll to position [411, 0]
click at [1299, 504] on b "PANAVIA V5 A2 Universal Syringe 4.6ml Standard Kit" at bounding box center [1263, 501] width 179 height 30
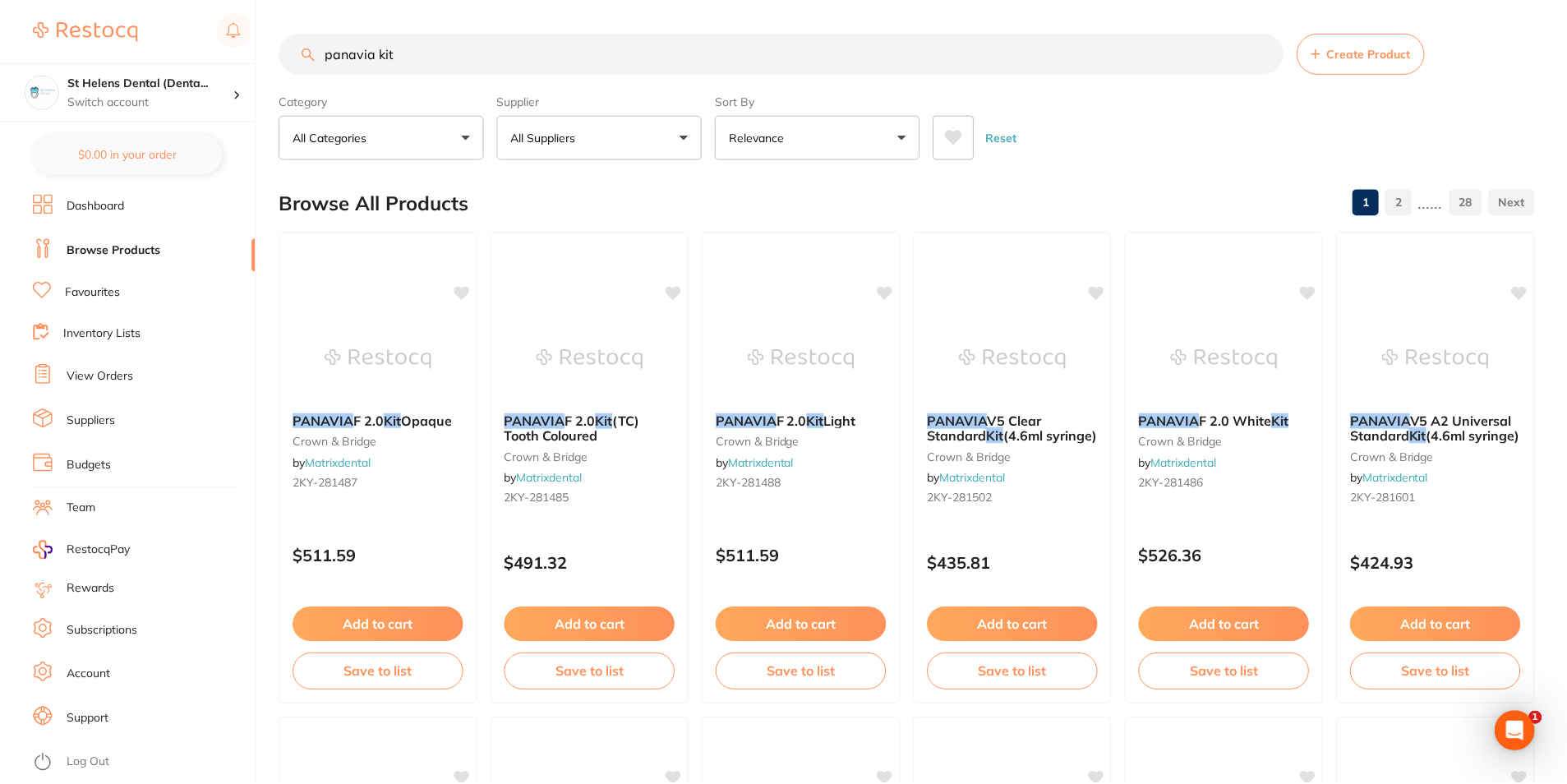
scroll to position [5, 0]
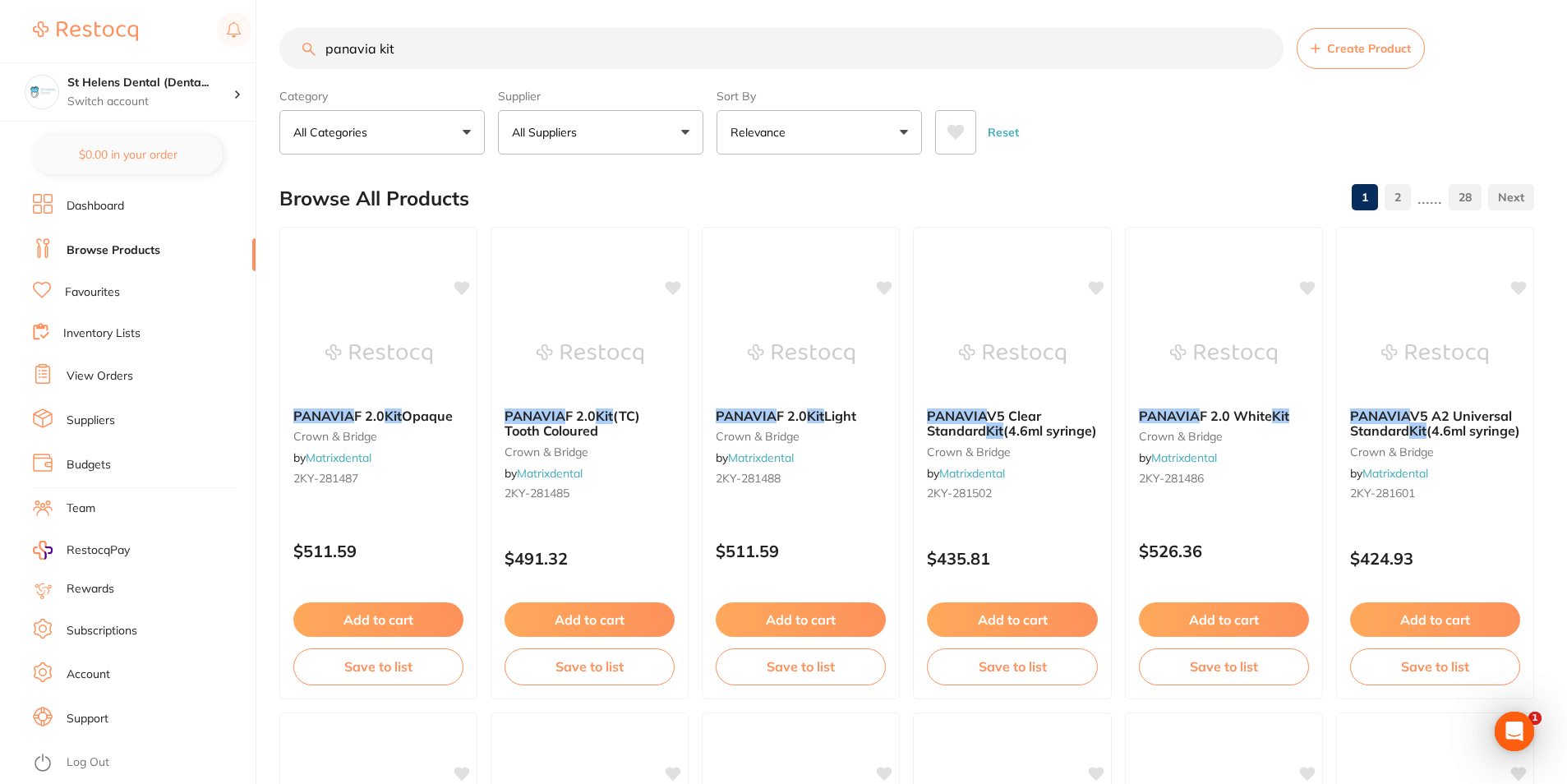
click at [86, 294] on link "Favourites" at bounding box center [92, 292] width 55 height 17
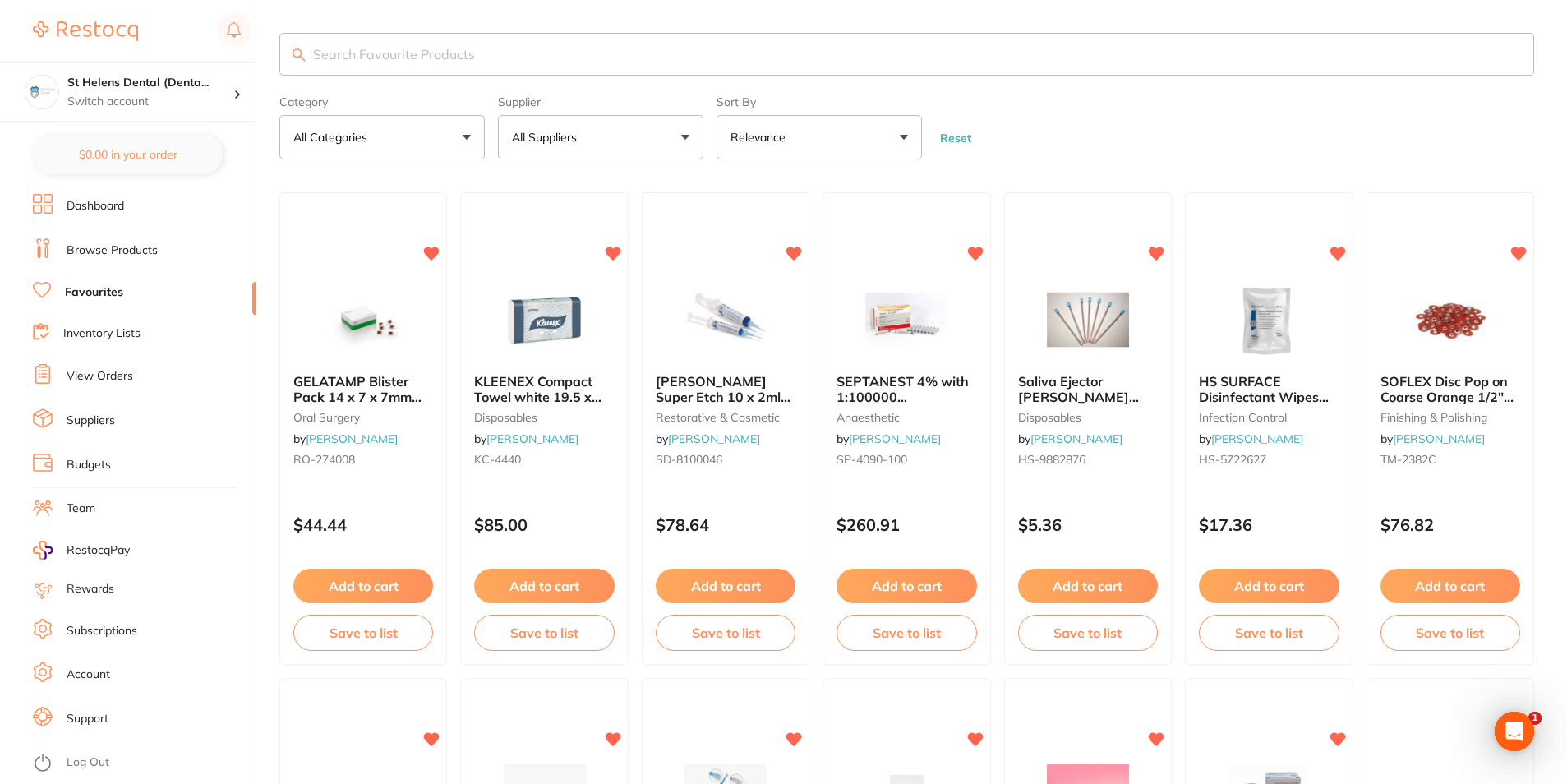
click at [549, 57] on input "search" at bounding box center [907, 54] width 1255 height 43
type input "relyx"
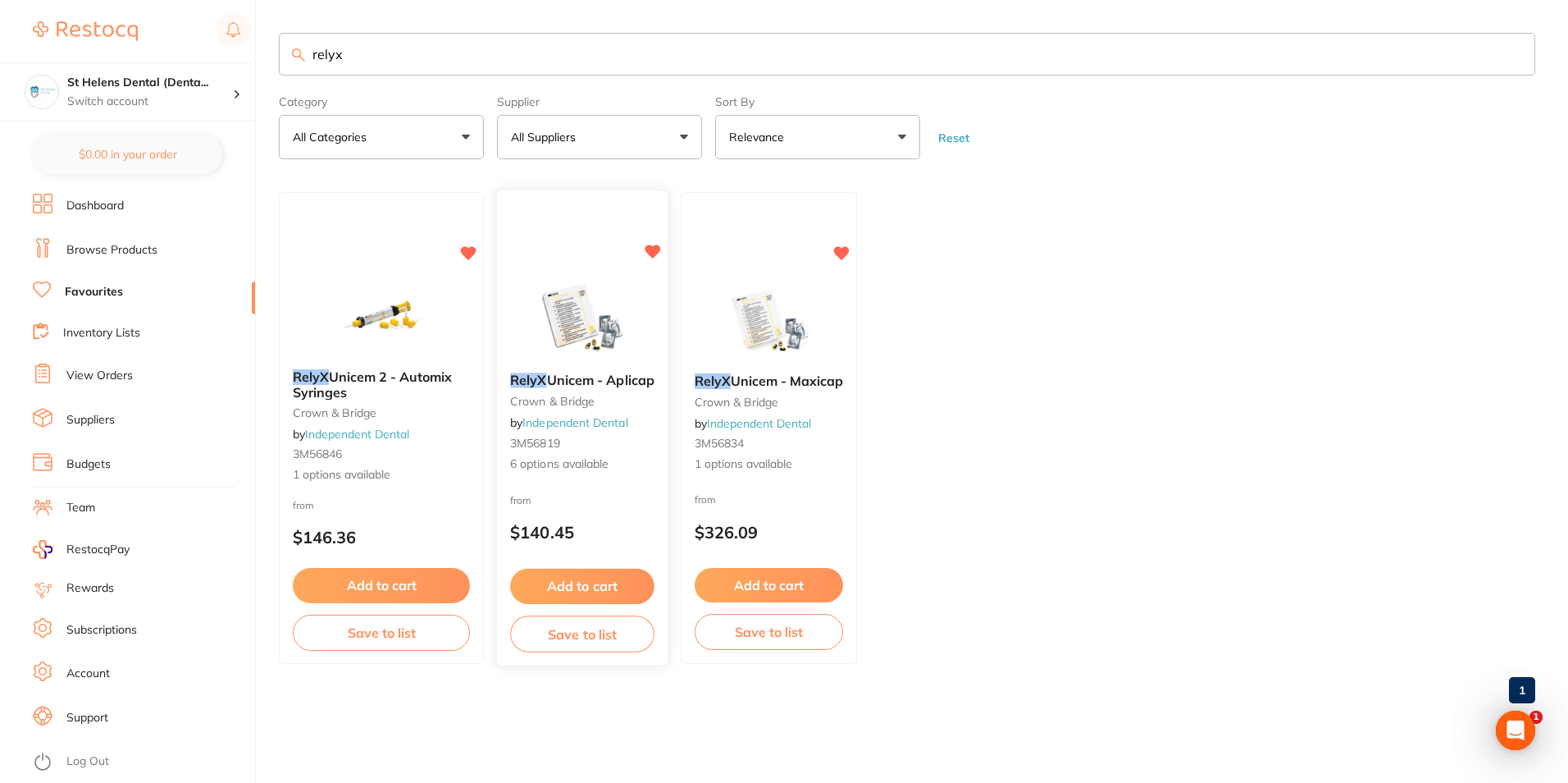
click at [590, 339] on img at bounding box center [581, 319] width 107 height 83
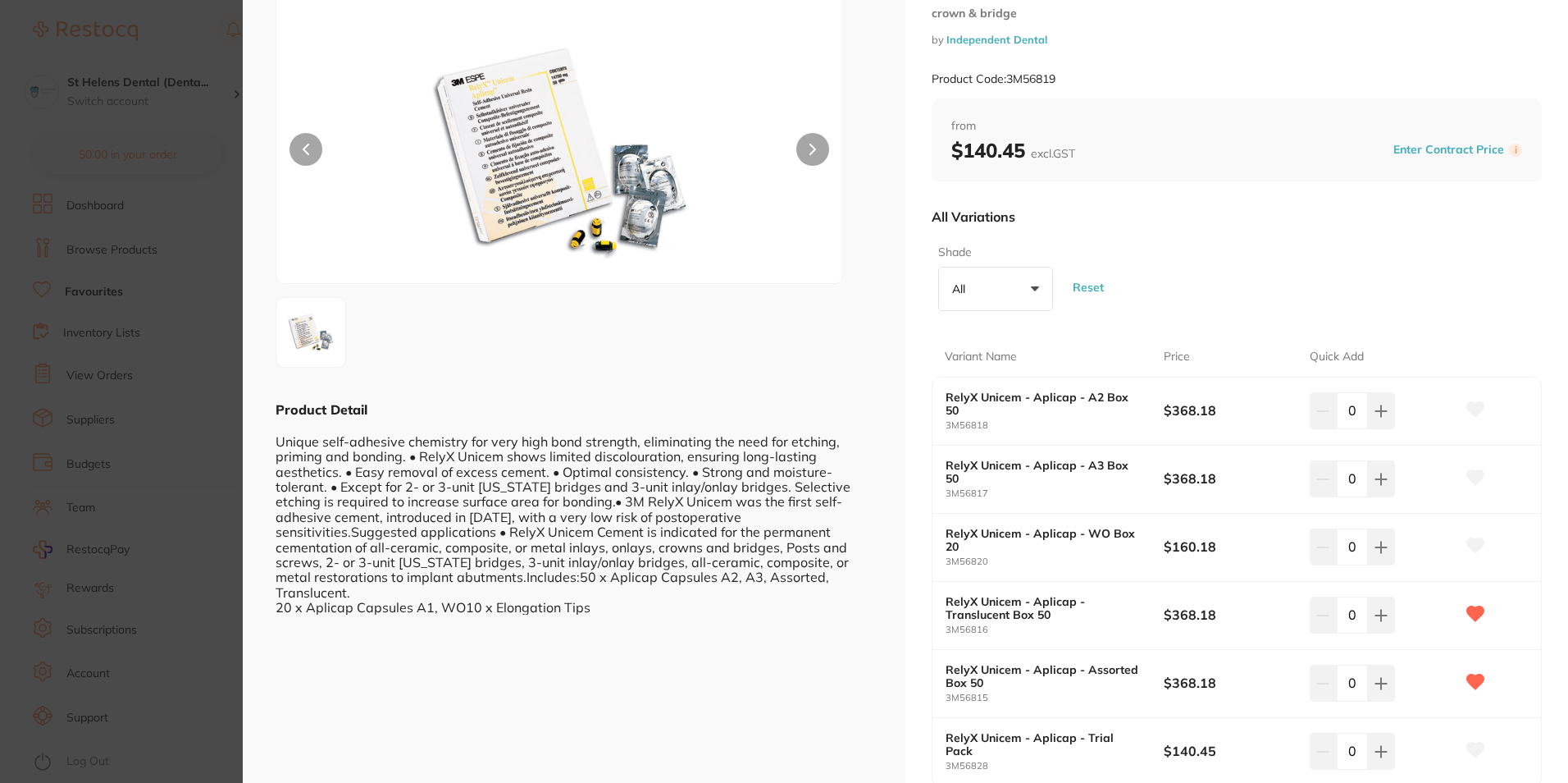
scroll to position [164, 0]
